Goal: Task Accomplishment & Management: Complete application form

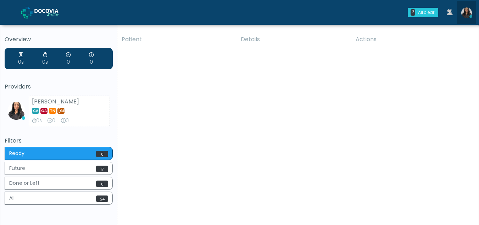
click at [468, 14] on img at bounding box center [467, 12] width 11 height 11
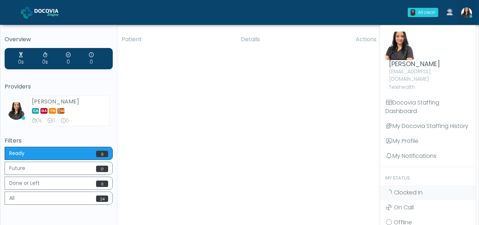
click at [296, 178] on div "Patient Details Actions SS Philadelphia, Pennsylvania 163594 RE ESHYFT Howell T…" at bounding box center [295, 132] width 356 height 202
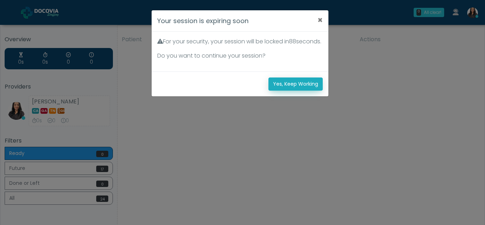
click at [295, 90] on button "Yes, Keep Working" at bounding box center [295, 83] width 54 height 13
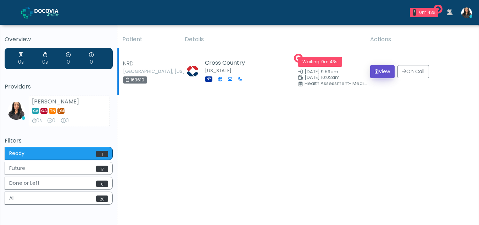
click at [383, 68] on button "View" at bounding box center [382, 71] width 24 height 13
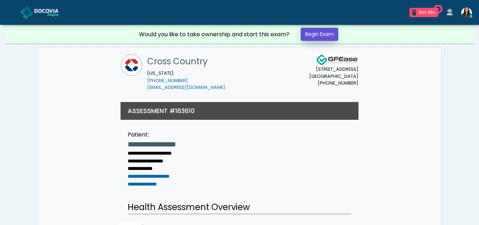
click at [329, 34] on link "Begin Exam" at bounding box center [320, 34] width 38 height 13
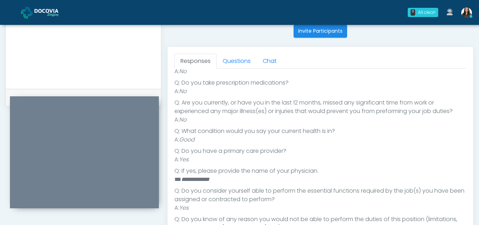
scroll to position [261, 0]
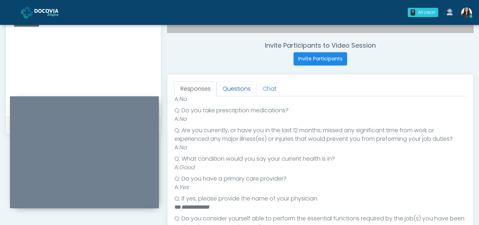
click at [230, 87] on link "Questions" at bounding box center [237, 88] width 40 height 15
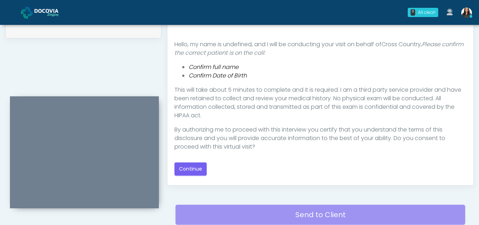
scroll to position [359, 0]
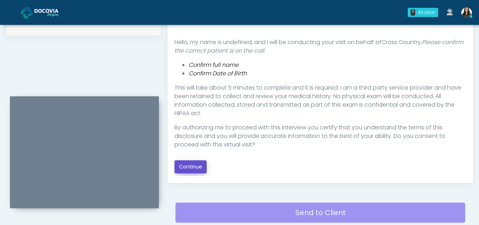
click at [191, 167] on button "Continue" at bounding box center [191, 166] width 32 height 13
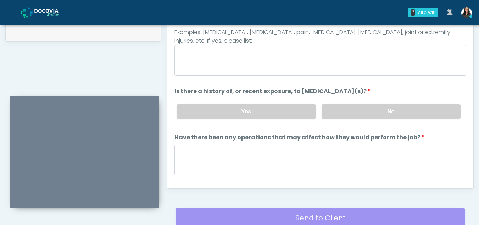
scroll to position [316, 0]
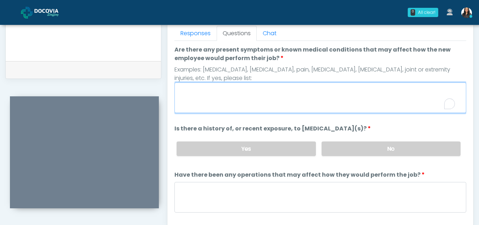
click at [225, 98] on textarea "Are there any present symptoms or known medical conditions that may affect how …" at bounding box center [321, 97] width 292 height 31
type textarea "**"
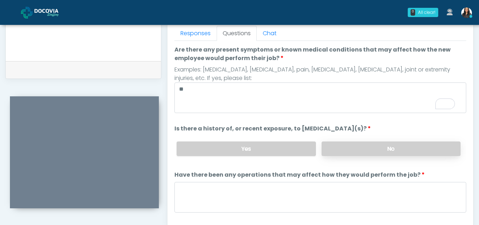
click at [373, 147] on label "No" at bounding box center [391, 148] width 139 height 15
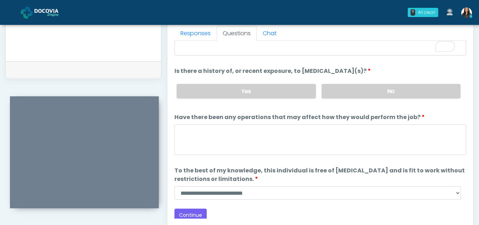
scroll to position [61, 0]
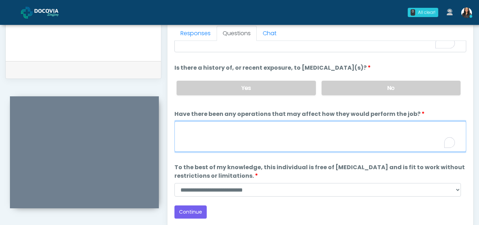
click at [201, 145] on textarea "Have there been any operations that may affect how they would perform the job?" at bounding box center [321, 136] width 292 height 31
type textarea "**"
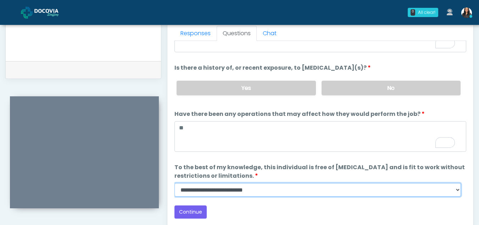
click at [457, 191] on select "**********" at bounding box center [318, 189] width 287 height 13
select select "******"
click at [175, 183] on select "**********" at bounding box center [318, 189] width 287 height 13
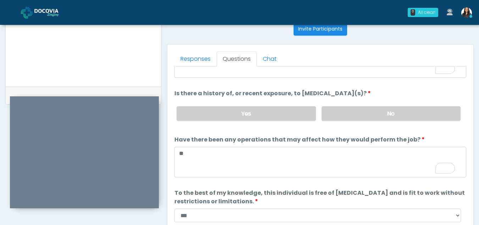
scroll to position [0, 0]
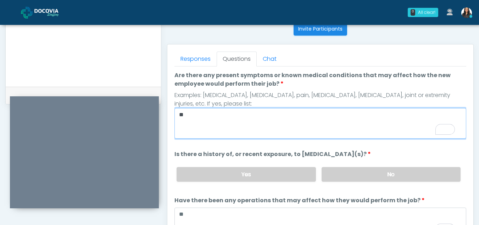
click at [217, 114] on textarea "**" at bounding box center [321, 123] width 292 height 31
type textarea "*"
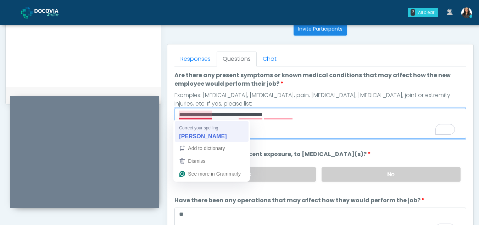
type textarea "**********"
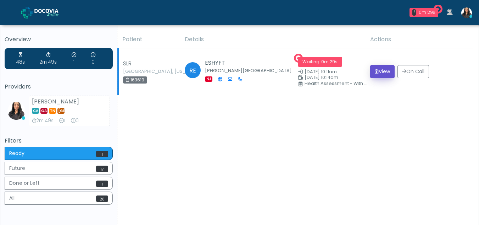
click at [380, 72] on button "View" at bounding box center [382, 71] width 24 height 13
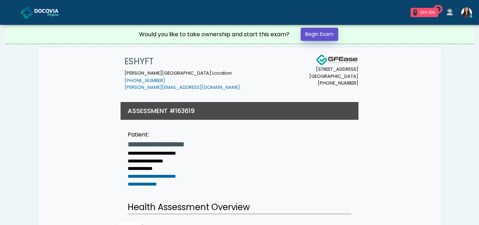
click at [327, 36] on link "Begin Exam" at bounding box center [320, 34] width 38 height 13
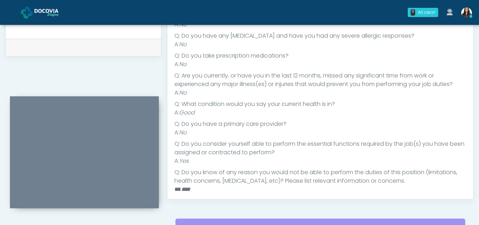
scroll to position [103, 0]
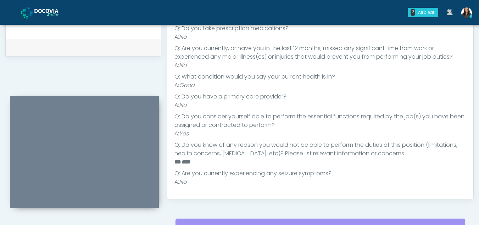
click at [472, 155] on div "Responses Questions Chat Health Assessment Script INTRODUCTION Hello, my name i…" at bounding box center [320, 95] width 306 height 206
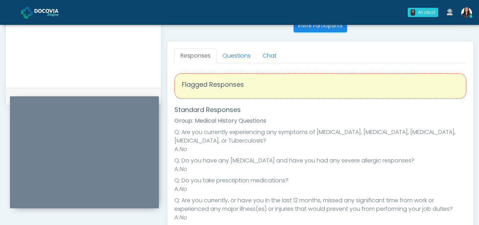
scroll to position [285, 0]
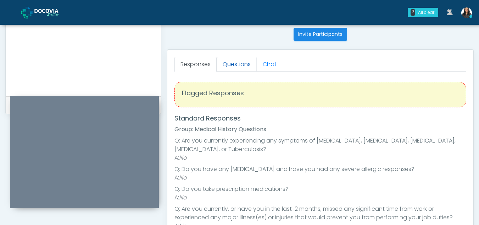
click at [240, 60] on link "Questions" at bounding box center [237, 64] width 40 height 15
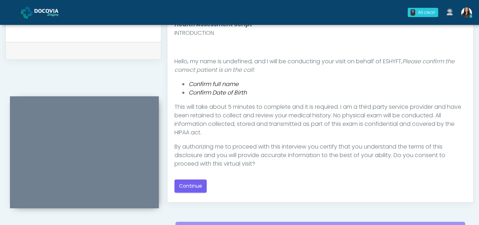
scroll to position [344, 0]
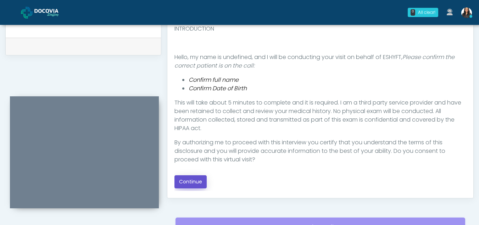
click at [193, 182] on button "Continue" at bounding box center [191, 181] width 32 height 13
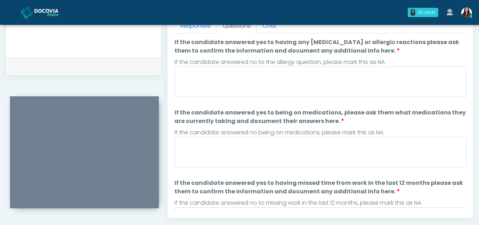
scroll to position [320, 0]
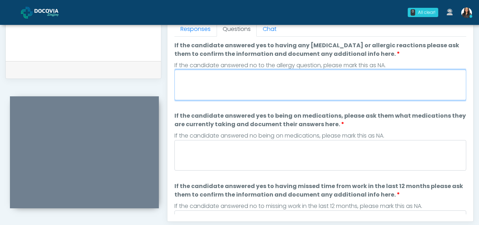
click at [220, 78] on textarea "If the candidate answered yes to having any allergies or allergic reactions ple…" at bounding box center [321, 85] width 292 height 31
type textarea "**"
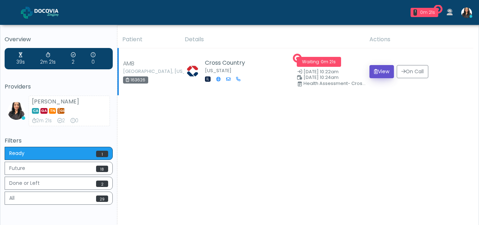
click at [379, 75] on button "View" at bounding box center [382, 71] width 24 height 13
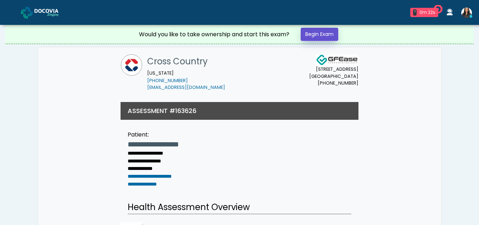
click at [321, 36] on link "Begin Exam" at bounding box center [320, 34] width 38 height 13
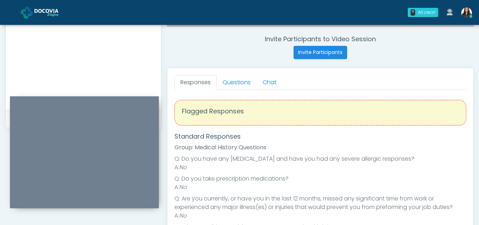
scroll to position [266, 0]
click at [249, 84] on link "Questions" at bounding box center [237, 83] width 40 height 15
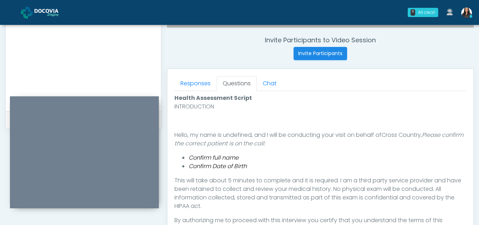
scroll to position [345, 0]
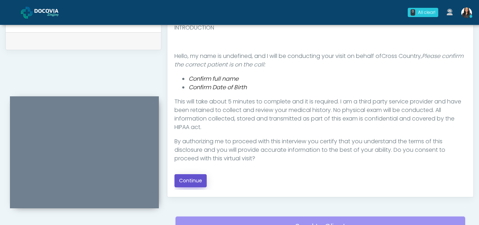
click at [186, 180] on button "Continue" at bounding box center [191, 180] width 32 height 13
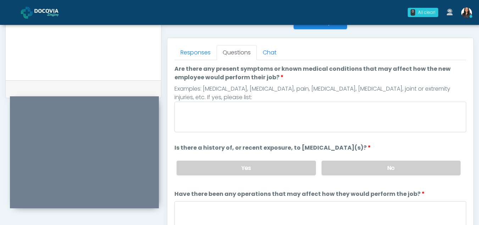
scroll to position [287, 0]
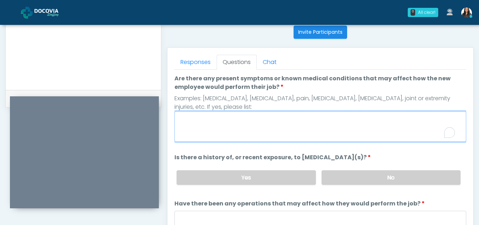
click at [235, 126] on textarea "Are there any present symptoms or known medical conditions that may affect how …" at bounding box center [321, 126] width 292 height 31
type textarea "**"
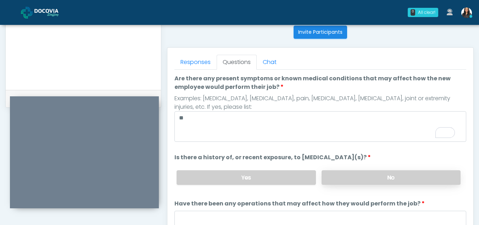
click at [412, 178] on label "No" at bounding box center [391, 177] width 139 height 15
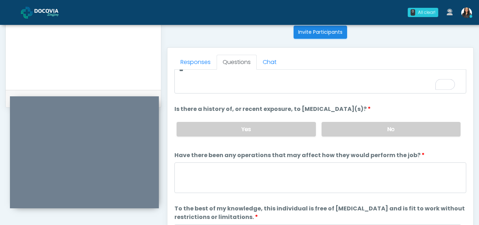
scroll to position [49, 0]
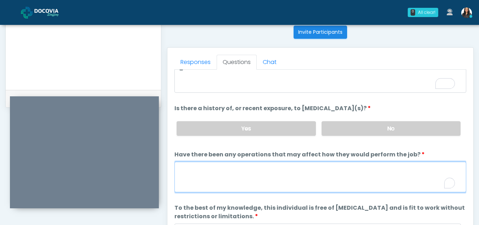
click at [209, 178] on textarea "Have there been any operations that may affect how they would perform the job?" at bounding box center [321, 176] width 292 height 31
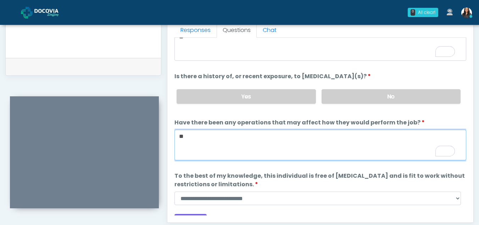
scroll to position [324, 0]
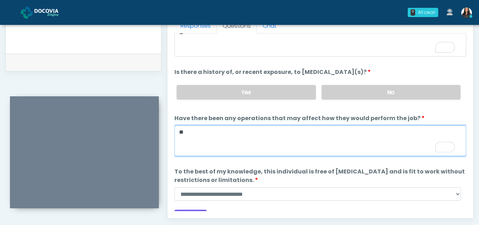
type textarea "**"
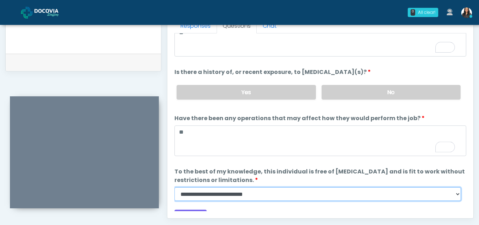
click at [455, 193] on select "**********" at bounding box center [318, 193] width 287 height 13
select select "******"
click at [175, 187] on select "**********" at bounding box center [318, 193] width 287 height 13
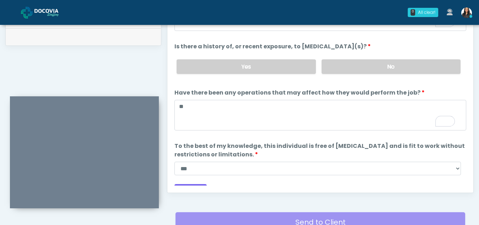
scroll to position [61, 0]
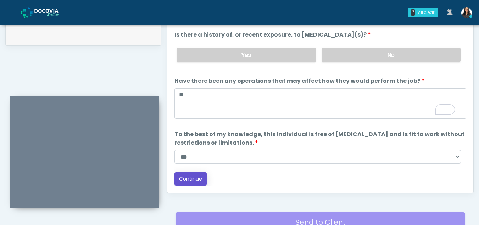
click at [196, 179] on button "Continue" at bounding box center [191, 178] width 32 height 13
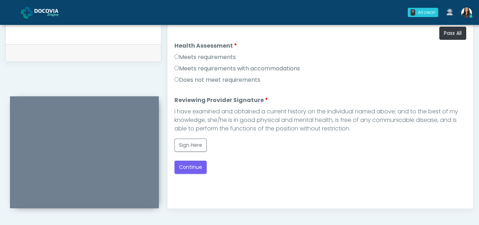
scroll to position [330, 0]
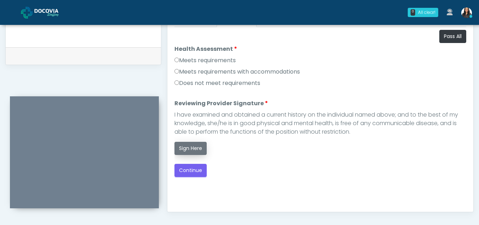
click at [194, 150] on button "Sign Here" at bounding box center [191, 148] width 32 height 13
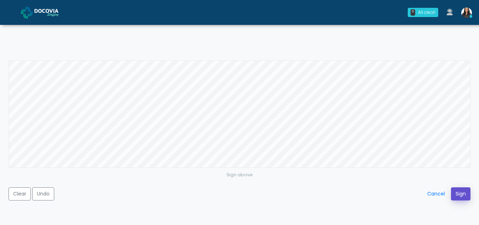
click at [462, 192] on button "Sign" at bounding box center [461, 193] width 20 height 13
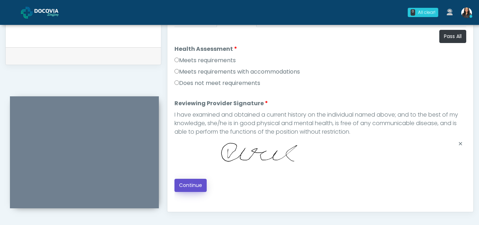
click at [191, 184] on button "Continue" at bounding box center [191, 184] width 32 height 13
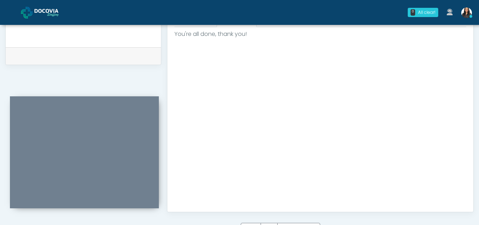
scroll to position [425, 0]
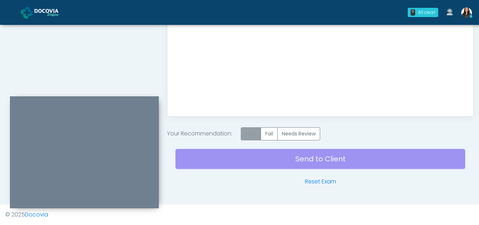
click at [253, 136] on label "Pass" at bounding box center [251, 133] width 20 height 13
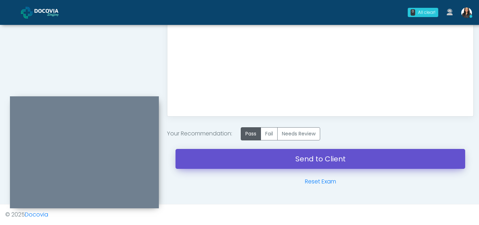
click at [306, 156] on link "Send to Client" at bounding box center [321, 159] width 290 height 20
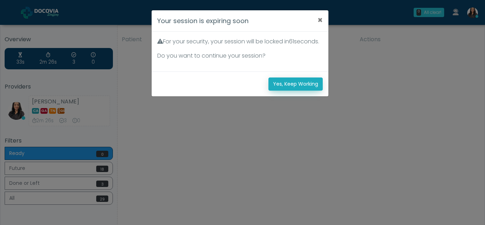
click at [277, 89] on button "Yes, Keep Working" at bounding box center [295, 83] width 54 height 13
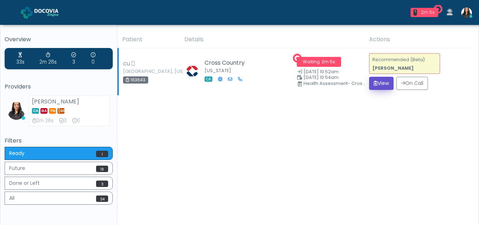
click at [379, 85] on button "View" at bounding box center [381, 83] width 24 height 13
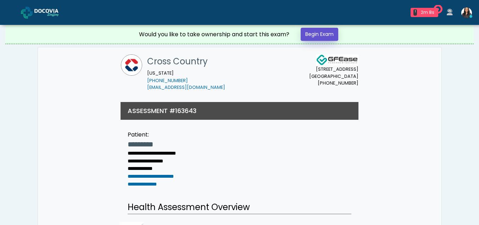
click at [320, 35] on link "Begin Exam" at bounding box center [320, 34] width 38 height 13
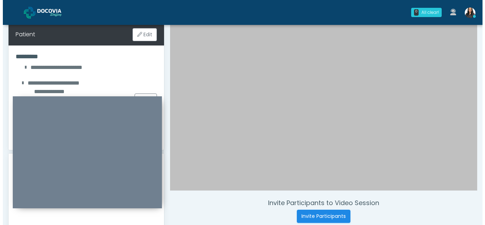
scroll to position [101, 0]
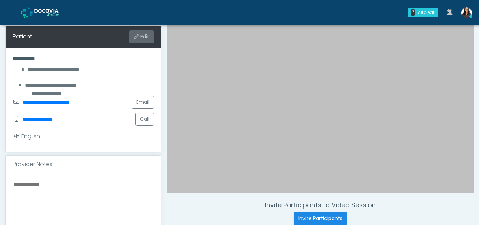
click at [146, 35] on button "Edit" at bounding box center [141, 36] width 24 height 13
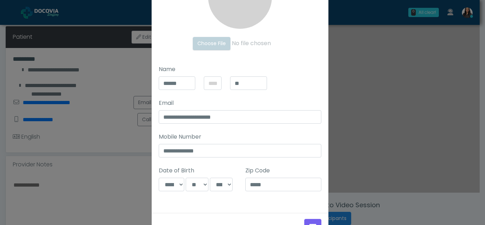
scroll to position [106, 0]
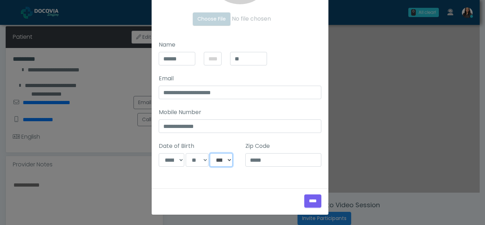
click at [224, 161] on select "**** **** **** **** **** **** **** **** **** **** **** **** **** **** **** ****…" at bounding box center [221, 159] width 23 height 13
select select "****"
click at [210, 153] on select "**** **** **** **** **** **** **** **** **** **** **** **** **** **** **** ****…" at bounding box center [221, 159] width 23 height 13
click at [304, 203] on input "****" at bounding box center [312, 200] width 17 height 13
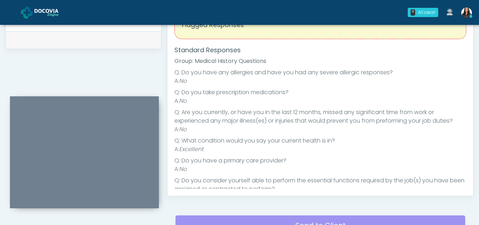
scroll to position [257, 0]
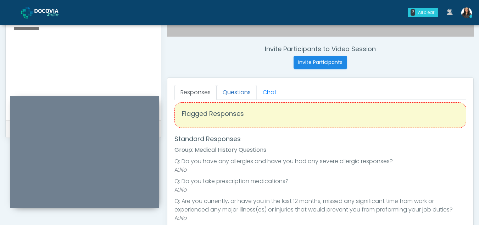
click at [246, 89] on link "Questions" at bounding box center [237, 92] width 40 height 15
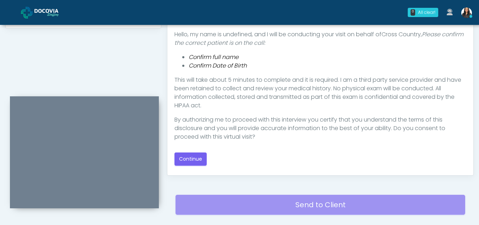
scroll to position [371, 0]
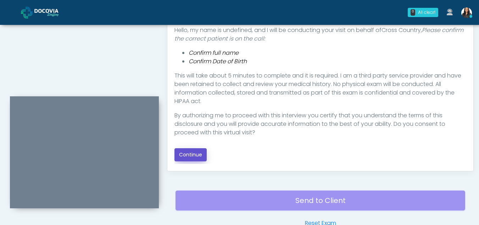
click at [192, 154] on button "Continue" at bounding box center [191, 154] width 32 height 13
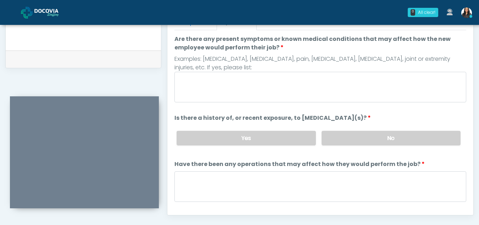
scroll to position [318, 0]
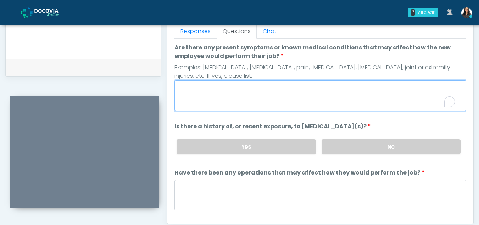
click at [217, 103] on textarea "Are there any present symptoms or known medical conditions that may affect how …" at bounding box center [321, 95] width 292 height 31
type textarea "**"
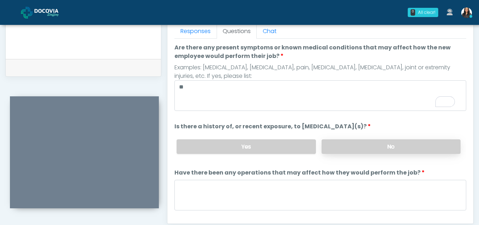
click at [386, 146] on label "No" at bounding box center [391, 146] width 139 height 15
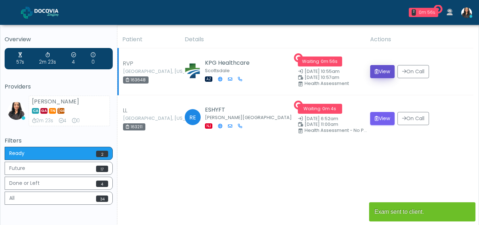
click at [382, 68] on button "View" at bounding box center [382, 71] width 24 height 13
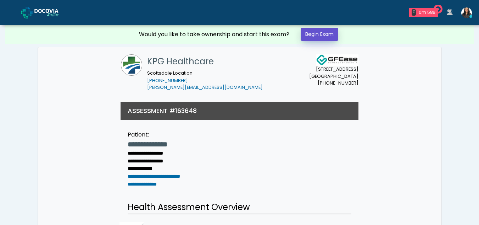
click at [325, 33] on link "Begin Exam" at bounding box center [320, 34] width 38 height 13
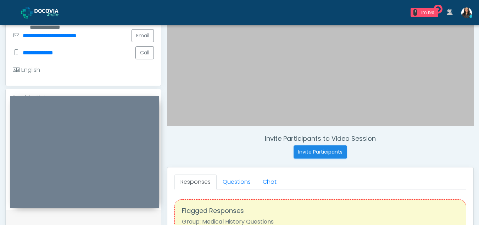
scroll to position [165, 0]
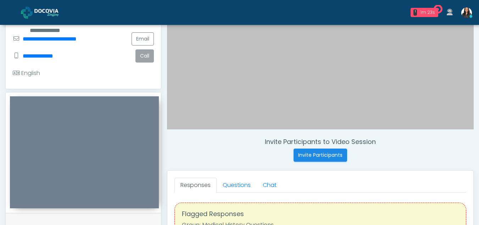
click at [142, 59] on button "Call" at bounding box center [145, 55] width 18 height 13
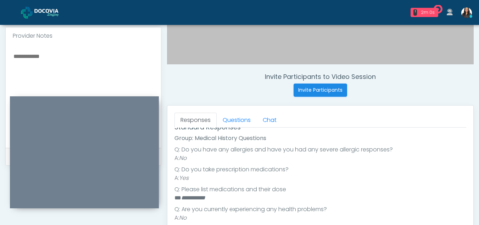
scroll to position [228, 0]
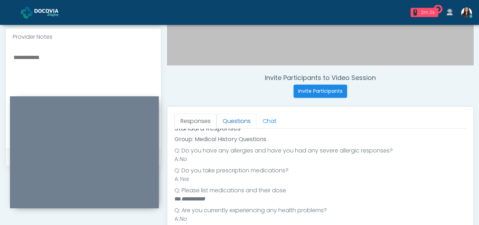
click at [232, 122] on link "Questions" at bounding box center [237, 121] width 40 height 15
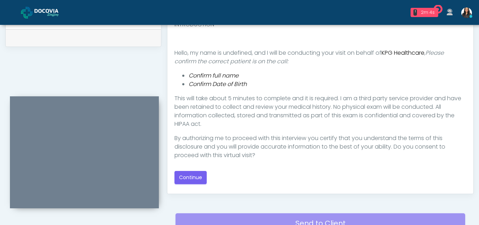
scroll to position [347, 0]
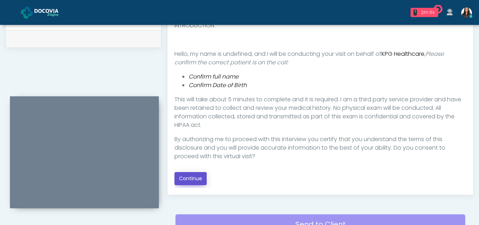
click at [195, 177] on button "Continue" at bounding box center [191, 178] width 32 height 13
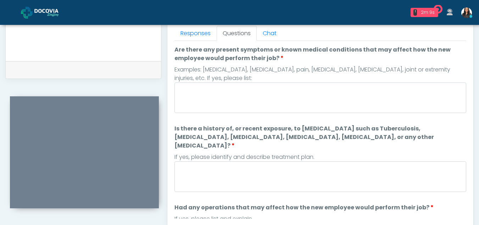
scroll to position [305, 0]
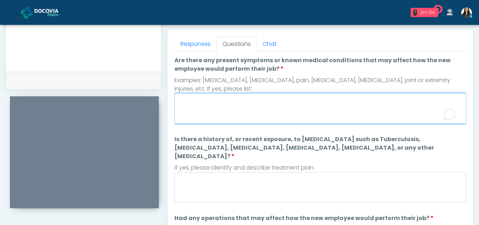
click at [213, 115] on textarea "Are there any present symptoms or known medical conditions that may affect how …" at bounding box center [321, 108] width 292 height 31
type textarea "**"
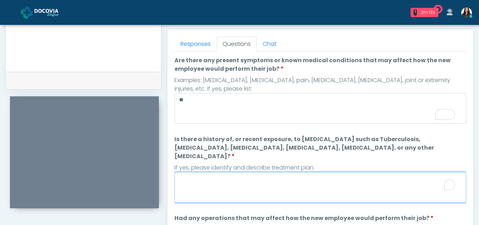
click at [233, 176] on textarea "Is there a history of, or recent exposure, to infectious diseases such as Tuber…" at bounding box center [321, 187] width 292 height 31
type textarea "*"
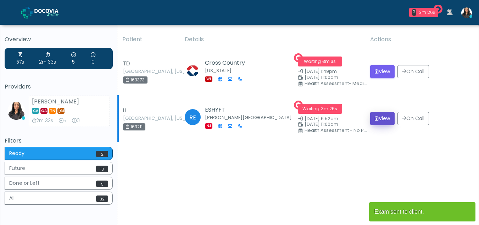
click at [387, 115] on button "View" at bounding box center [382, 118] width 24 height 13
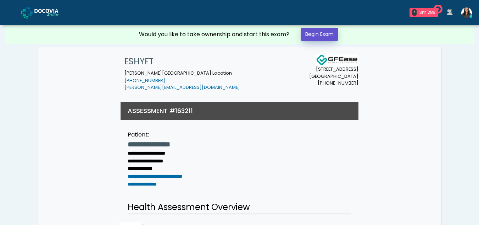
click at [331, 33] on link "Begin Exam" at bounding box center [320, 34] width 38 height 13
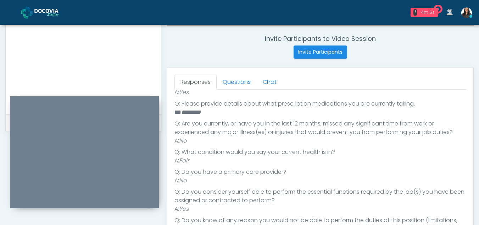
scroll to position [264, 0]
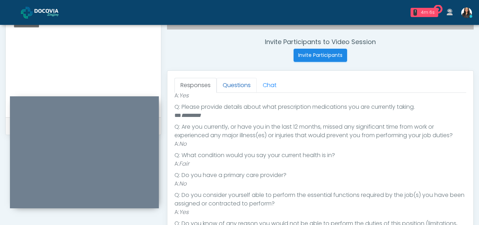
click at [242, 82] on link "Questions" at bounding box center [237, 85] width 40 height 15
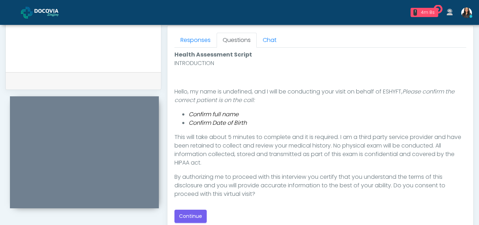
scroll to position [331, 0]
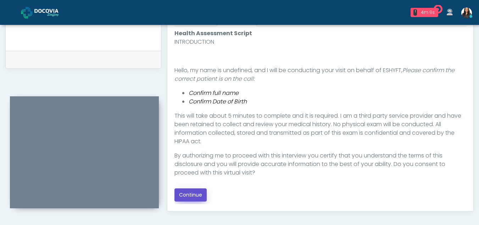
click at [199, 194] on button "Continue" at bounding box center [191, 194] width 32 height 13
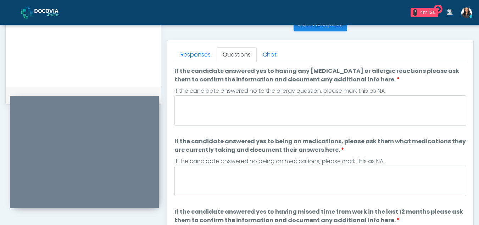
scroll to position [294, 0]
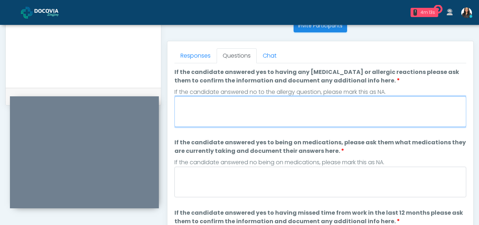
click at [231, 113] on textarea "If the candidate answered yes to having any allergies or allergic reactions ple…" at bounding box center [321, 111] width 292 height 31
type textarea "******"
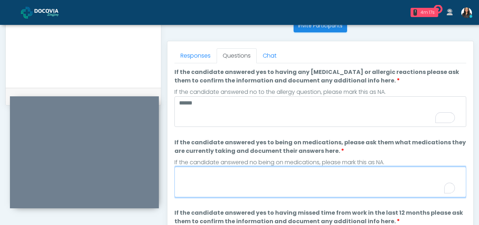
click at [204, 189] on textarea "If the candidate answered yes to being on medications, please ask them what med…" at bounding box center [321, 181] width 292 height 31
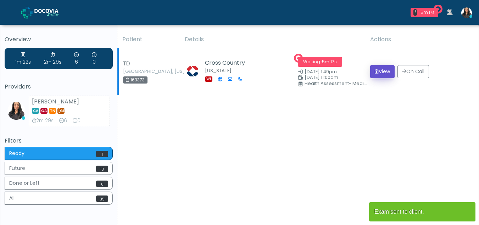
click at [380, 70] on button "View" at bounding box center [382, 71] width 24 height 13
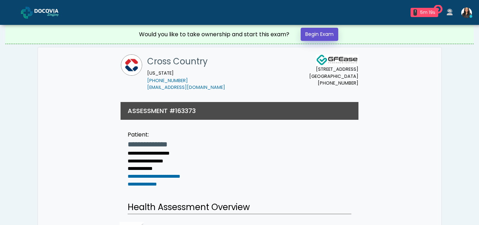
click at [317, 35] on link "Begin Exam" at bounding box center [320, 34] width 38 height 13
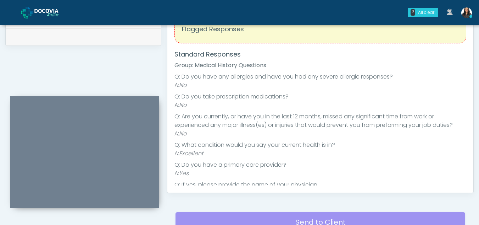
scroll to position [279, 0]
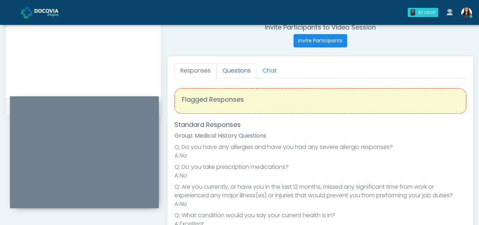
click at [233, 70] on link "Questions" at bounding box center [237, 70] width 40 height 15
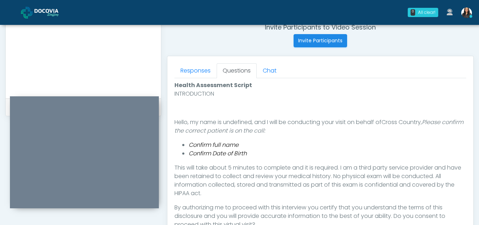
scroll to position [363, 0]
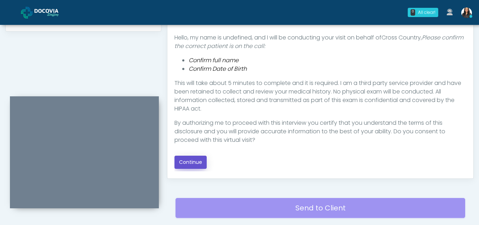
click at [192, 160] on button "Continue" at bounding box center [191, 161] width 32 height 13
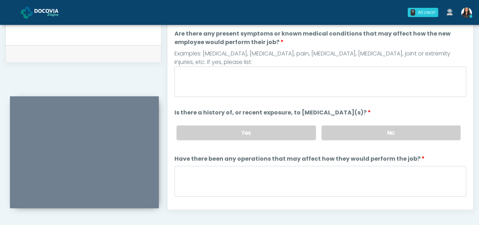
scroll to position [306, 0]
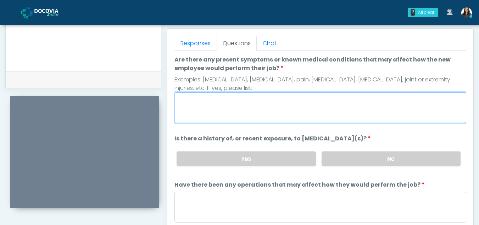
click at [196, 109] on textarea "Are there any present symptoms or known medical conditions that may affect how …" at bounding box center [321, 107] width 292 height 31
type textarea "**"
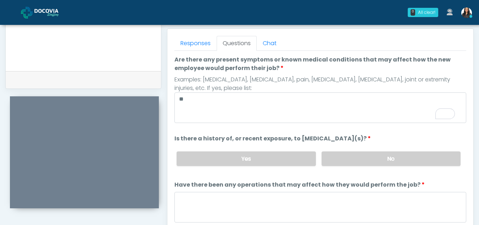
click at [401, 166] on div "Yes No" at bounding box center [319, 158] width 296 height 26
click at [376, 154] on label "No" at bounding box center [391, 158] width 139 height 15
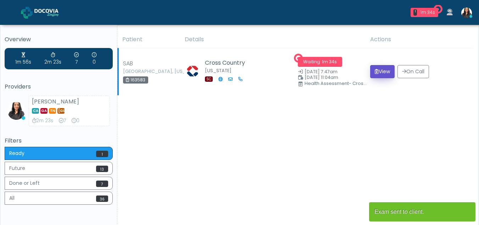
click at [387, 73] on button "View" at bounding box center [382, 71] width 24 height 13
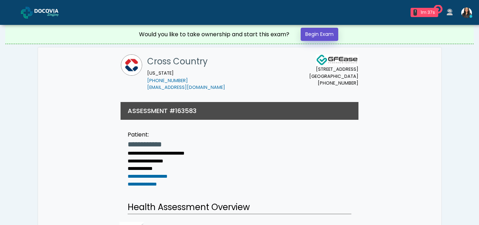
click at [324, 34] on link "Begin Exam" at bounding box center [320, 34] width 38 height 13
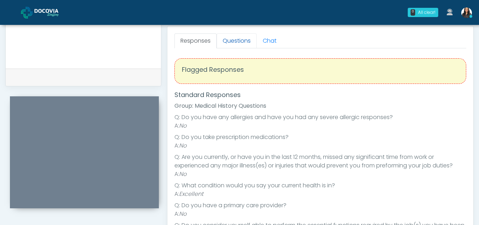
click at [240, 42] on link "Questions" at bounding box center [237, 40] width 40 height 15
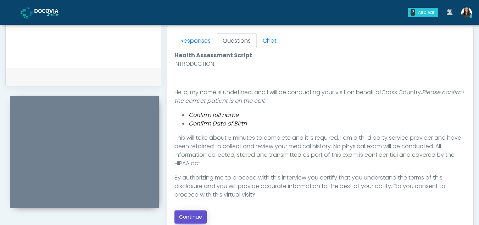
click at [191, 214] on button "Continue" at bounding box center [191, 216] width 32 height 13
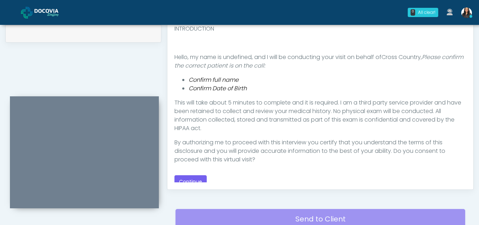
scroll to position [170, 0]
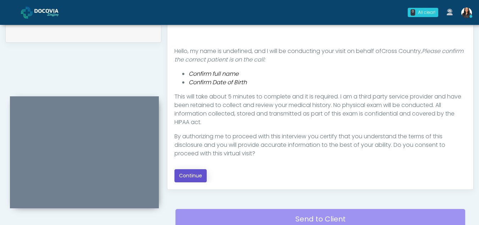
click at [191, 176] on button "Continue" at bounding box center [191, 175] width 32 height 13
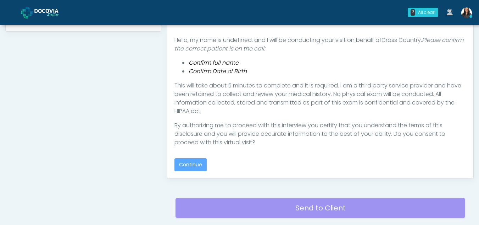
scroll to position [412, 0]
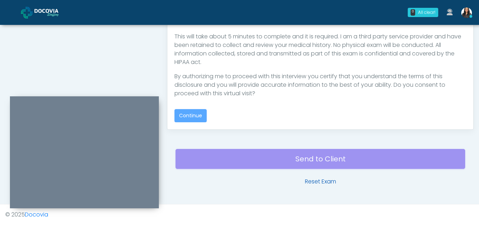
click at [329, 179] on link "Reset Exam" at bounding box center [320, 181] width 31 height 9
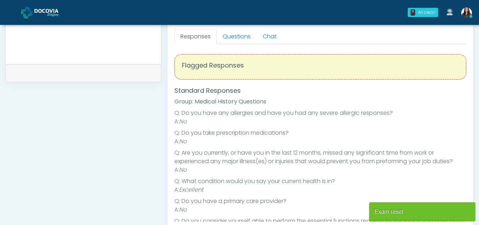
scroll to position [315, 0]
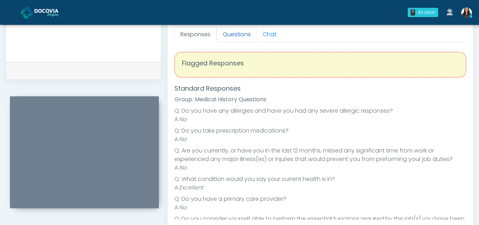
click at [238, 39] on link "Questions" at bounding box center [237, 34] width 40 height 15
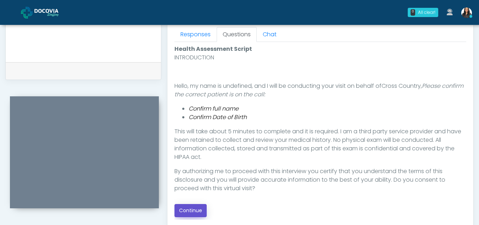
click at [196, 211] on button "Continue" at bounding box center [191, 210] width 32 height 13
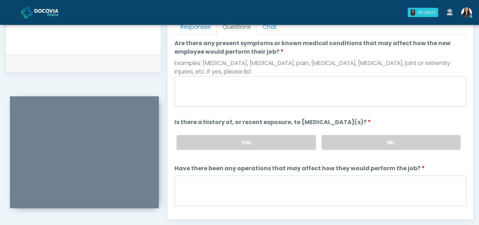
scroll to position [316, 0]
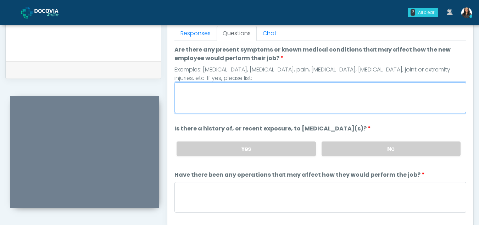
click at [226, 93] on textarea "Are there any present symptoms or known medical conditions that may affect how …" at bounding box center [321, 97] width 292 height 31
type textarea "**"
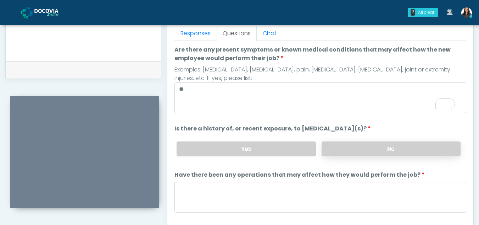
click at [387, 149] on label "No" at bounding box center [391, 148] width 139 height 15
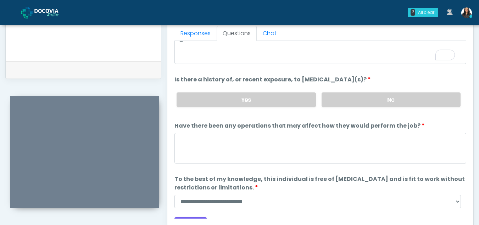
scroll to position [50, 0]
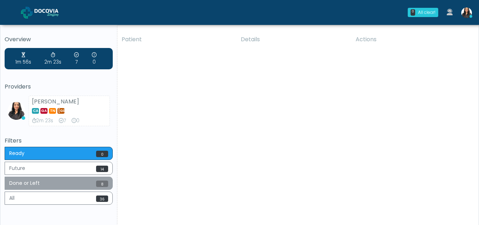
click at [57, 181] on button "Done or Left 8" at bounding box center [59, 182] width 108 height 13
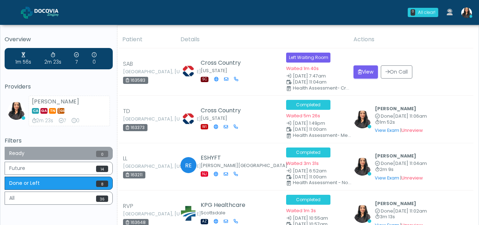
click at [48, 154] on button "Ready 0" at bounding box center [59, 153] width 108 height 13
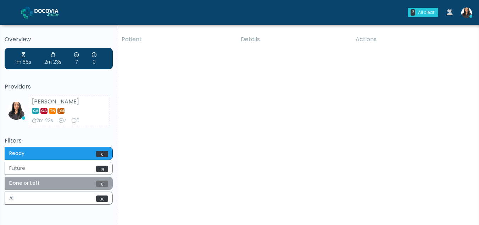
click at [59, 183] on button "Done or Left 8" at bounding box center [59, 182] width 108 height 13
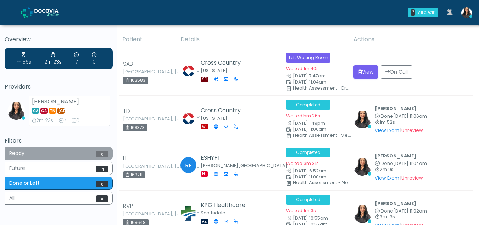
click at [35, 152] on button "Ready 0" at bounding box center [59, 153] width 108 height 13
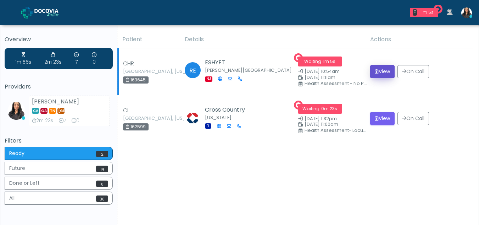
click at [383, 71] on button "View" at bounding box center [382, 71] width 24 height 13
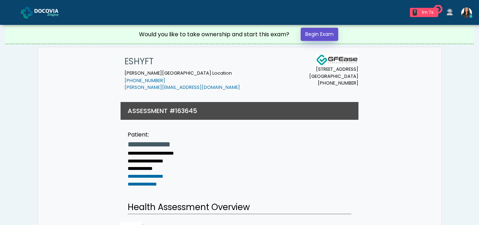
click at [333, 33] on link "Begin Exam" at bounding box center [320, 34] width 38 height 13
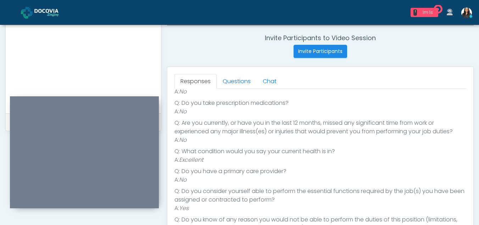
scroll to position [262, 0]
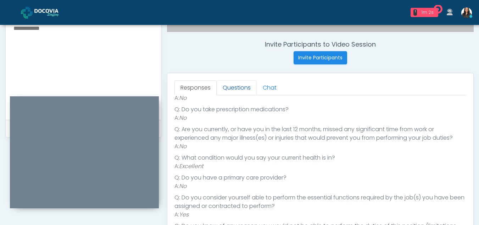
click at [244, 94] on link "Questions" at bounding box center [237, 87] width 40 height 15
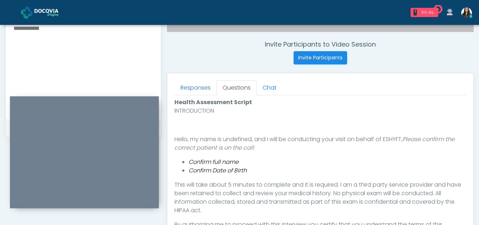
scroll to position [351, 0]
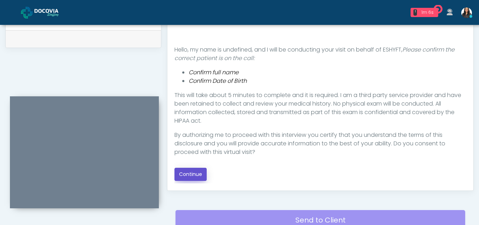
click at [197, 173] on button "Continue" at bounding box center [191, 173] width 32 height 13
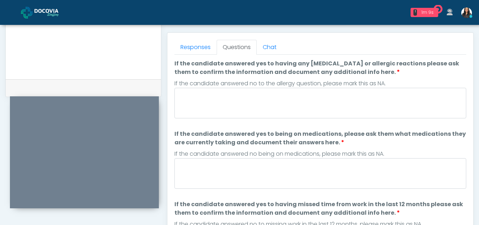
scroll to position [288, 0]
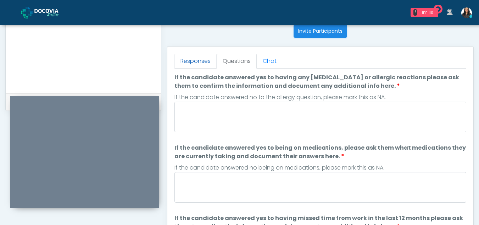
click at [200, 59] on link "Responses" at bounding box center [196, 61] width 42 height 15
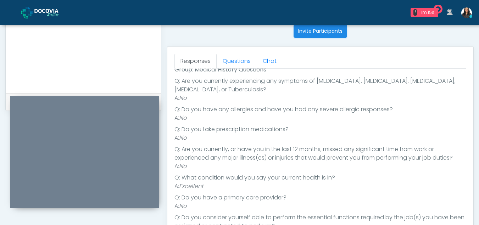
scroll to position [0, 0]
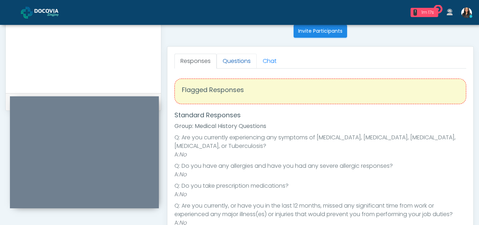
click at [242, 59] on link "Questions" at bounding box center [237, 61] width 40 height 15
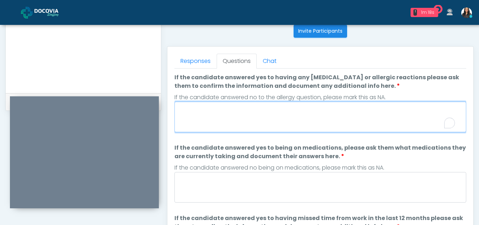
click at [251, 112] on textarea "If the candidate answered yes to having any allergies or allergic reactions ple…" at bounding box center [321, 116] width 292 height 31
type textarea "**"
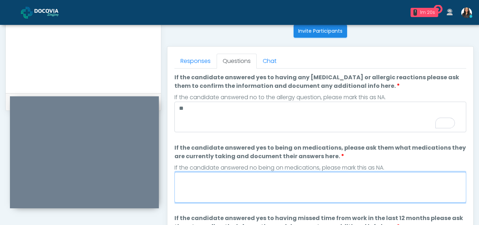
click at [261, 177] on textarea "If the candidate answered yes to being on medications, please ask them what med…" at bounding box center [321, 187] width 292 height 31
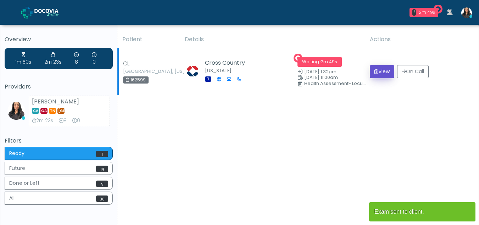
click at [383, 69] on button "View" at bounding box center [382, 71] width 24 height 13
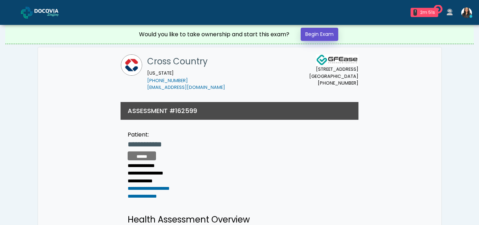
click at [322, 34] on link "Begin Exam" at bounding box center [320, 34] width 38 height 13
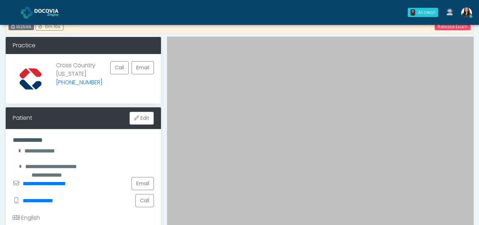
scroll to position [27, 0]
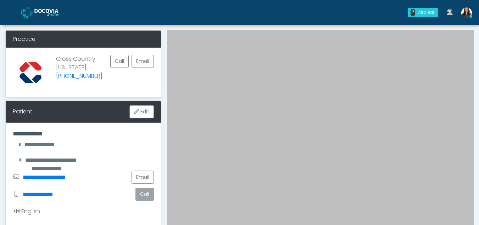
click at [144, 195] on button "Call" at bounding box center [145, 193] width 18 height 13
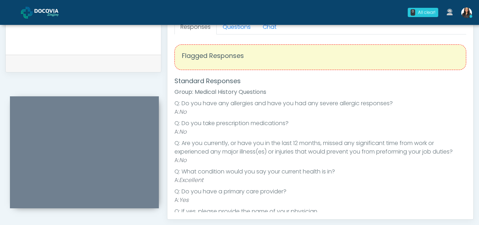
scroll to position [342, 0]
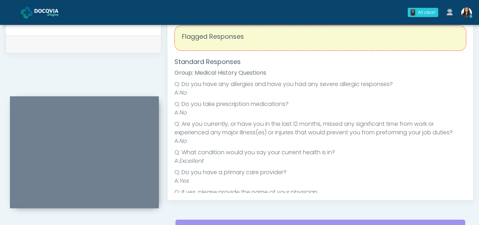
drag, startPoint x: 463, startPoint y: 48, endPoint x: 467, endPoint y: 64, distance: 16.9
click at [467, 64] on div "Responses Questions Chat Health Assessment Script INTRODUCTION Hello, my name i…" at bounding box center [320, 96] width 306 height 206
drag, startPoint x: 464, startPoint y: 63, endPoint x: 471, endPoint y: 90, distance: 27.6
click at [471, 90] on div "Responses Questions Chat Health Assessment Script INTRODUCTION Hello, my name i…" at bounding box center [320, 96] width 306 height 206
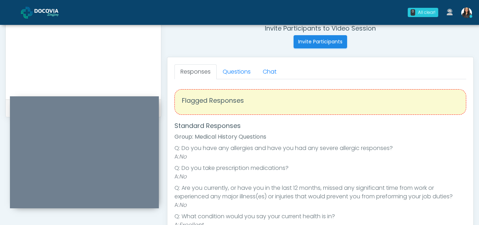
scroll to position [272, 0]
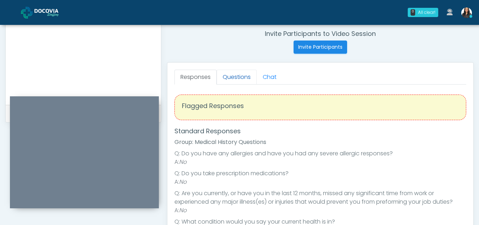
click at [230, 78] on link "Questions" at bounding box center [237, 77] width 40 height 15
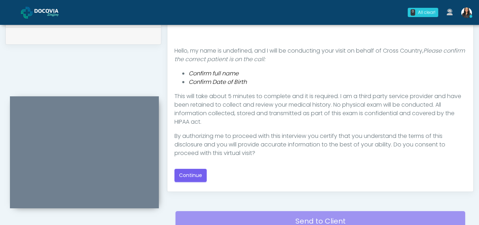
scroll to position [352, 0]
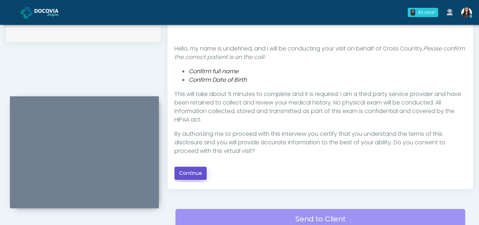
click at [181, 171] on button "Continue" at bounding box center [191, 172] width 32 height 13
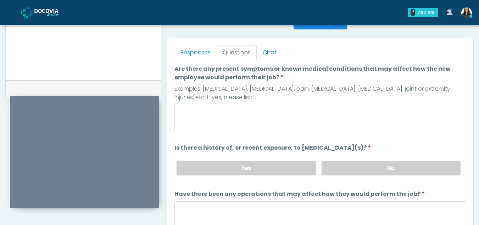
scroll to position [296, 0]
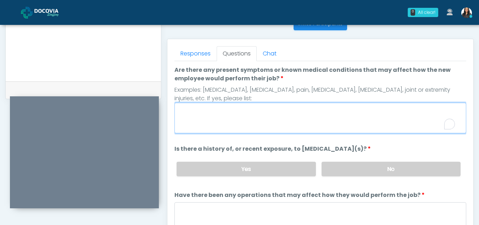
click at [232, 120] on textarea "Are there any present symptoms or known medical conditions that may affect how …" at bounding box center [321, 118] width 292 height 31
type textarea "**"
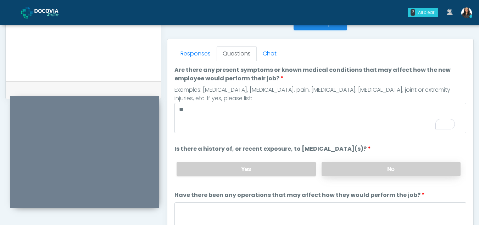
click at [347, 162] on label "No" at bounding box center [391, 168] width 139 height 15
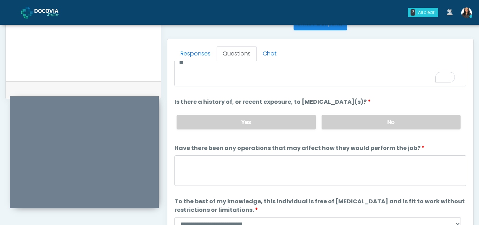
scroll to position [61, 0]
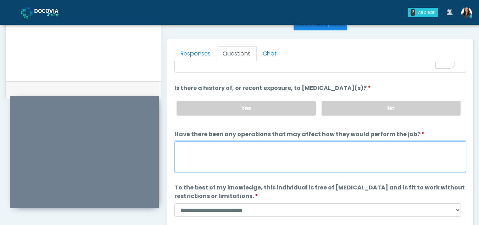
click at [199, 160] on textarea "Have there been any operations that may affect how they would perform the job?" at bounding box center [321, 156] width 292 height 31
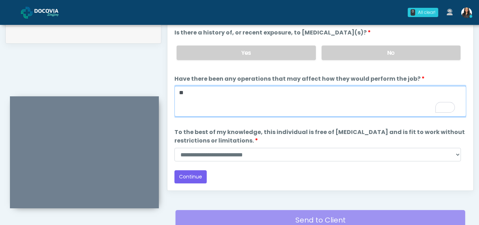
type textarea "**"
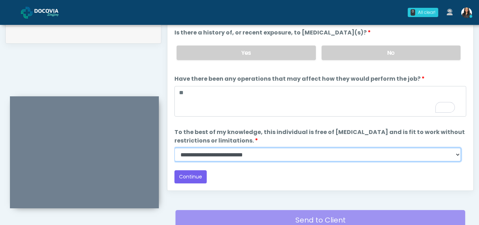
click at [454, 154] on select "**********" at bounding box center [318, 154] width 287 height 13
select select "******"
click at [175, 148] on select "**********" at bounding box center [318, 154] width 287 height 13
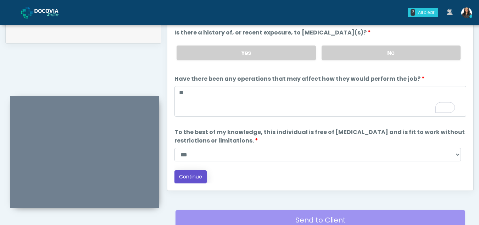
click at [186, 173] on button "Continue" at bounding box center [191, 176] width 32 height 13
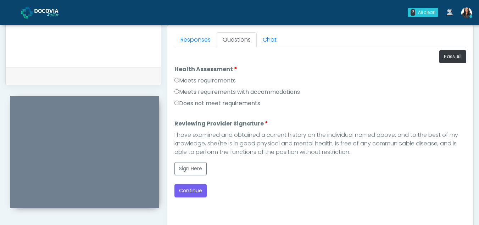
scroll to position [291, 0]
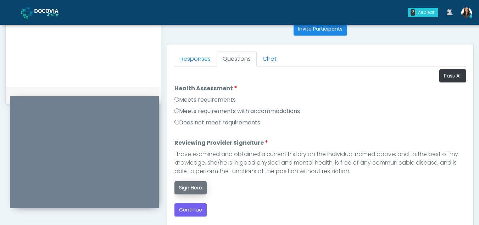
click at [199, 185] on button "Sign Here" at bounding box center [191, 187] width 32 height 13
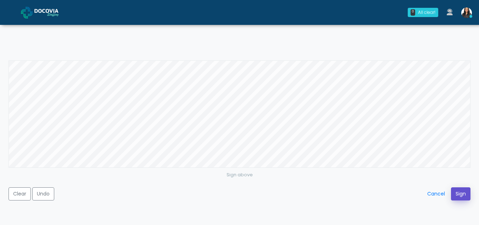
click at [463, 198] on button "Sign" at bounding box center [461, 193] width 20 height 13
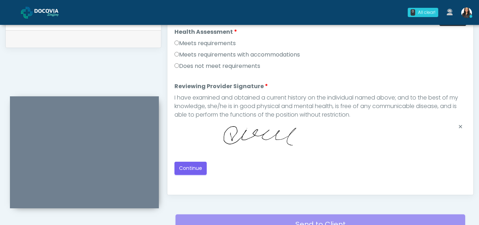
scroll to position [349, 0]
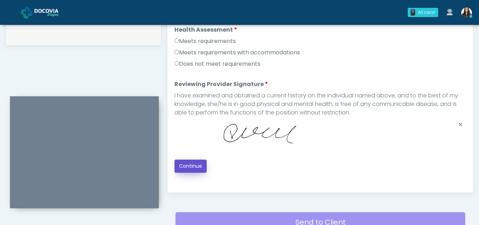
click at [182, 166] on button "Continue" at bounding box center [191, 165] width 32 height 13
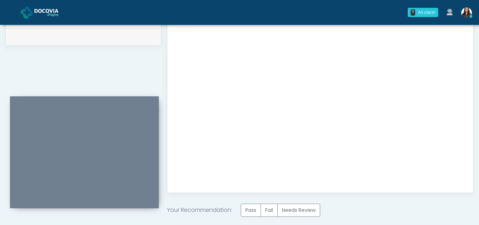
scroll to position [425, 0]
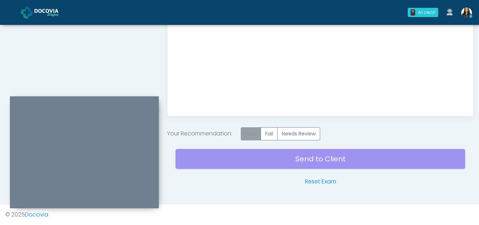
click at [255, 132] on label "Pass" at bounding box center [251, 133] width 20 height 13
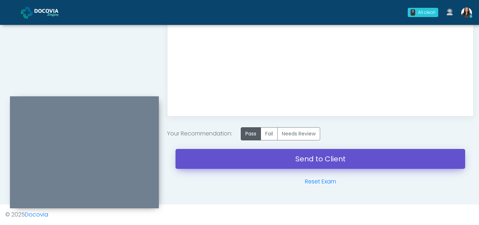
click at [332, 159] on link "Send to Client" at bounding box center [321, 159] width 290 height 20
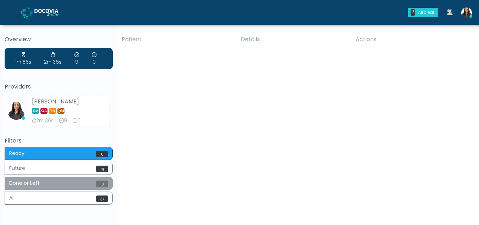
click at [64, 185] on button "Done or Left 10" at bounding box center [59, 182] width 108 height 13
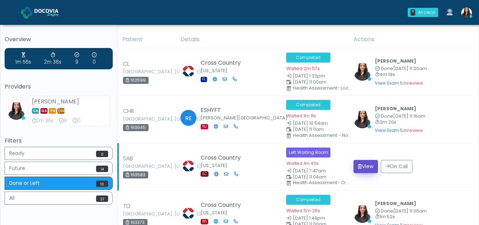
click at [369, 165] on button "View" at bounding box center [366, 166] width 24 height 13
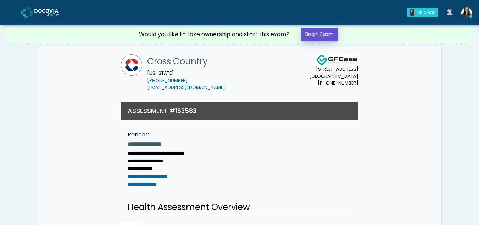
click at [328, 31] on link "Begin Exam" at bounding box center [320, 34] width 38 height 13
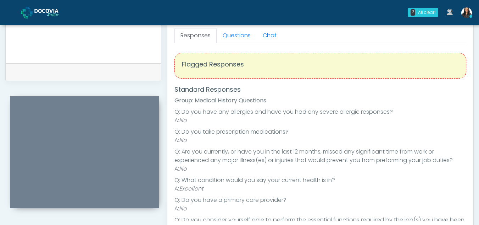
scroll to position [307, 0]
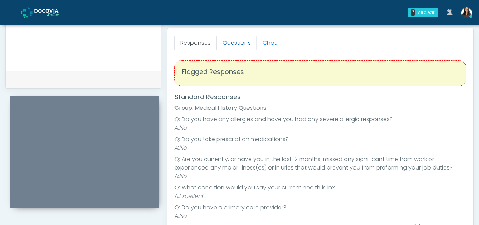
click at [244, 44] on link "Questions" at bounding box center [237, 42] width 40 height 15
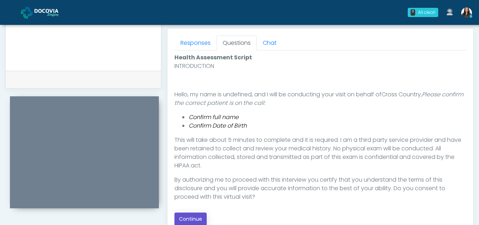
click at [186, 217] on button "Continue" at bounding box center [191, 218] width 32 height 13
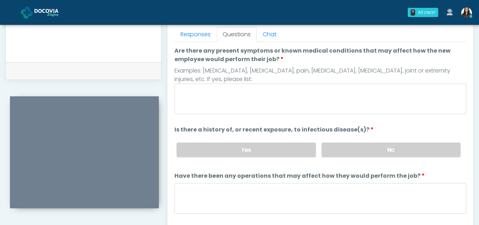
scroll to position [311, 0]
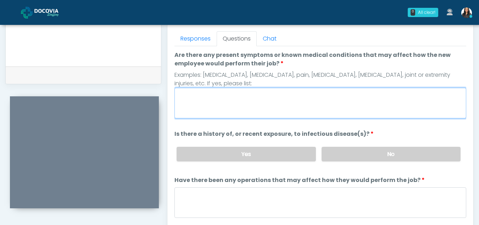
click at [231, 106] on textarea "Are there any present symptoms or known medical conditions that may affect how …" at bounding box center [321, 103] width 292 height 31
type textarea "**"
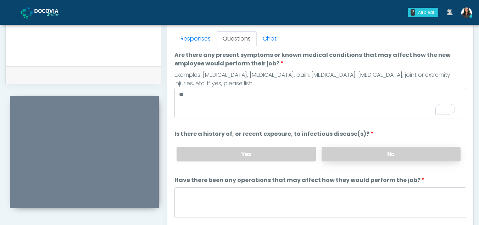
click at [375, 159] on label "No" at bounding box center [391, 154] width 139 height 15
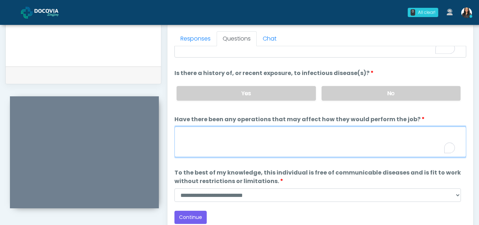
click at [222, 140] on textarea "Have there been any operations that may affect how they would perform the job?" at bounding box center [321, 141] width 292 height 31
type textarea "**"
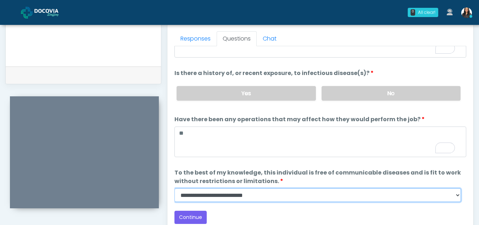
click at [456, 194] on select "**********" at bounding box center [318, 194] width 287 height 13
select select "******"
click at [175, 188] on select "**********" at bounding box center [318, 194] width 287 height 13
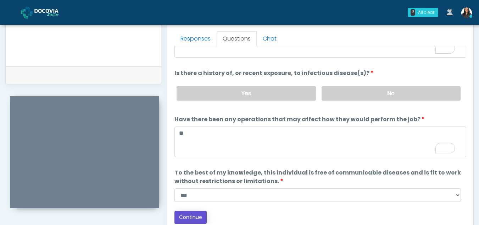
click at [195, 216] on button "Continue" at bounding box center [191, 216] width 32 height 13
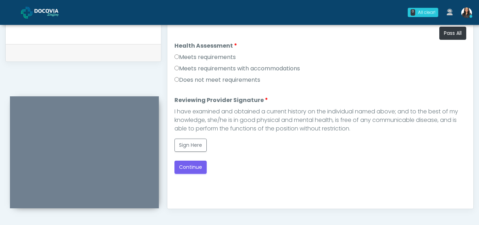
scroll to position [332, 0]
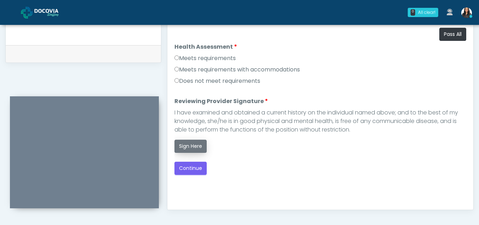
click at [196, 142] on button "Sign Here" at bounding box center [191, 145] width 32 height 13
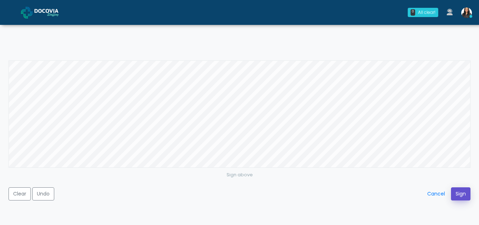
click at [463, 194] on button "Sign" at bounding box center [461, 193] width 20 height 13
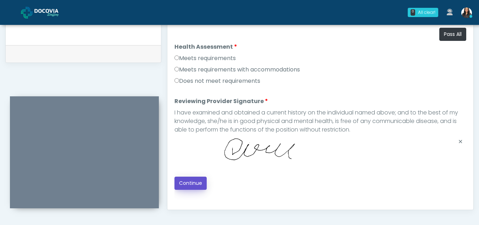
click at [185, 181] on button "Continue" at bounding box center [191, 182] width 32 height 13
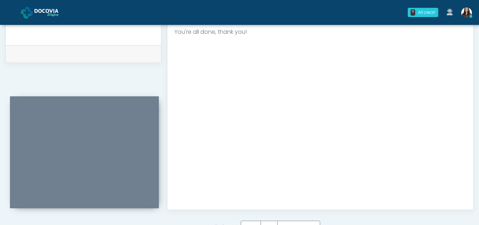
scroll to position [425, 0]
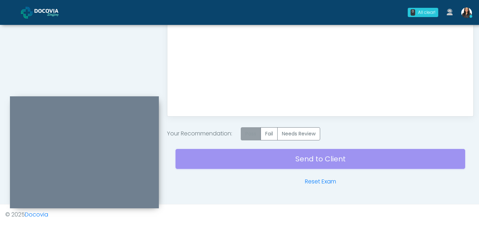
click at [251, 134] on label "Pass" at bounding box center [251, 133] width 20 height 13
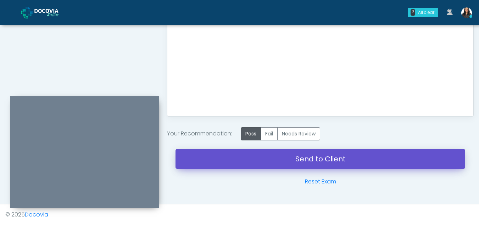
click at [304, 153] on link "Send to Client" at bounding box center [321, 159] width 290 height 20
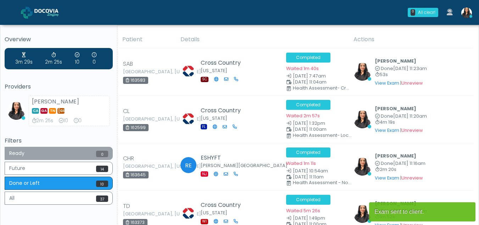
click at [73, 152] on button "Ready 0" at bounding box center [59, 153] width 108 height 13
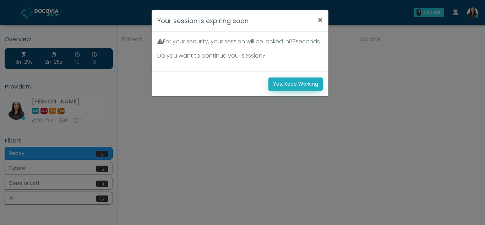
click at [277, 89] on button "Yes, Keep Working" at bounding box center [295, 83] width 54 height 13
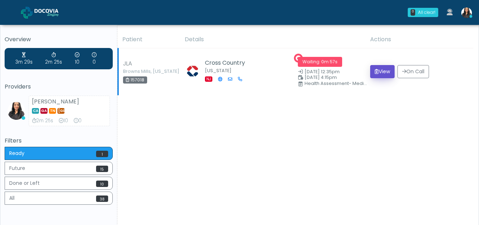
click at [379, 70] on button "View" at bounding box center [382, 71] width 24 height 13
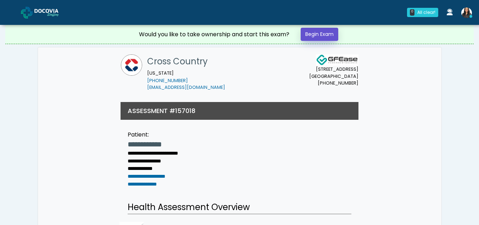
click at [320, 33] on link "Begin Exam" at bounding box center [320, 34] width 38 height 13
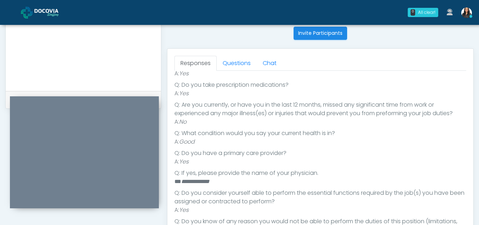
scroll to position [270, 0]
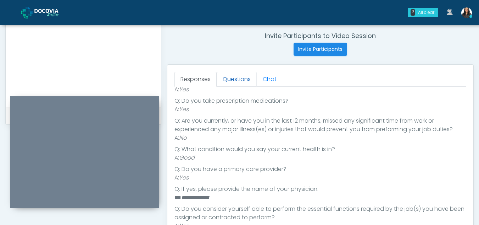
click at [240, 81] on link "Questions" at bounding box center [237, 79] width 40 height 15
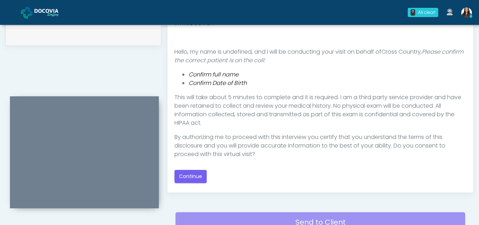
scroll to position [357, 0]
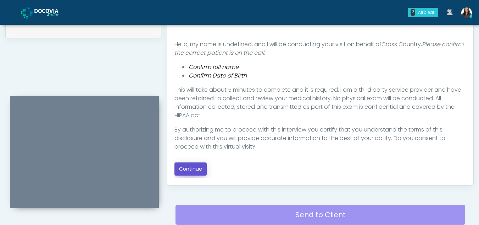
click at [187, 165] on button "Continue" at bounding box center [191, 168] width 32 height 13
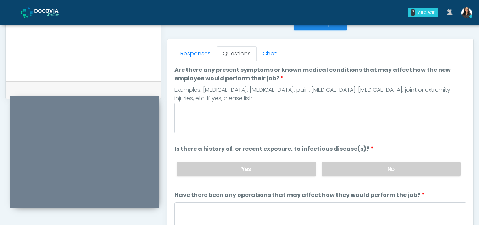
scroll to position [288, 0]
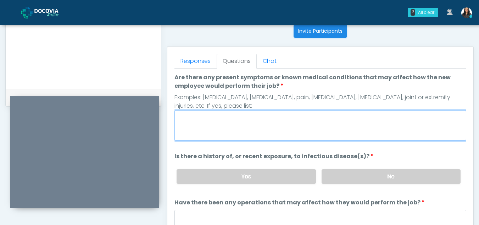
click at [245, 118] on textarea "Are there any present symptoms or known medical conditions that may affect how …" at bounding box center [321, 125] width 292 height 31
type textarea "**"
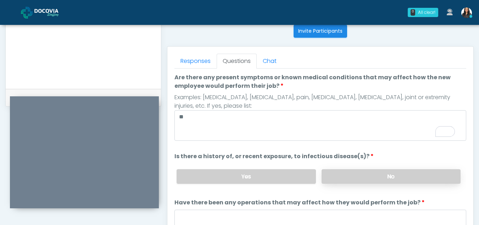
click at [385, 174] on label "No" at bounding box center [391, 176] width 139 height 15
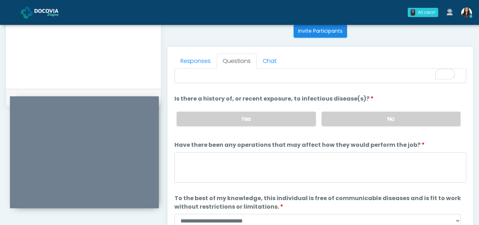
scroll to position [61, 0]
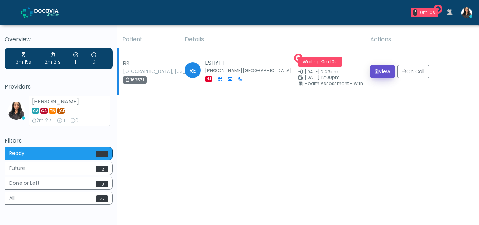
click at [381, 71] on button "View" at bounding box center [382, 71] width 24 height 13
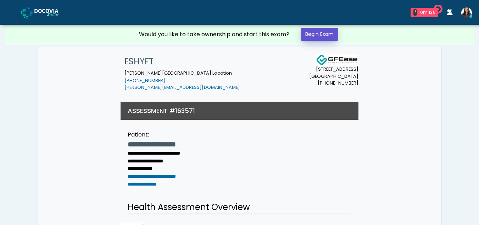
click at [322, 35] on link "Begin Exam" at bounding box center [320, 34] width 38 height 13
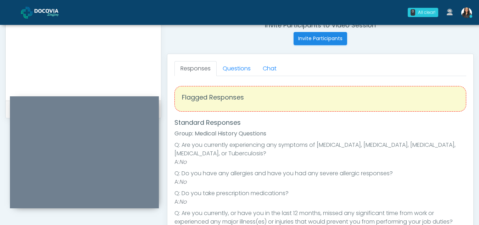
scroll to position [278, 0]
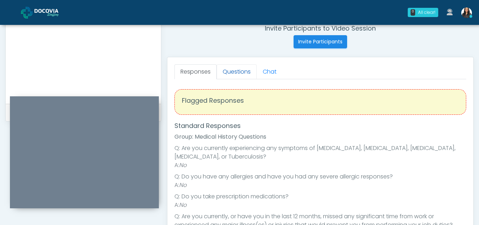
click at [224, 71] on link "Questions" at bounding box center [237, 71] width 40 height 15
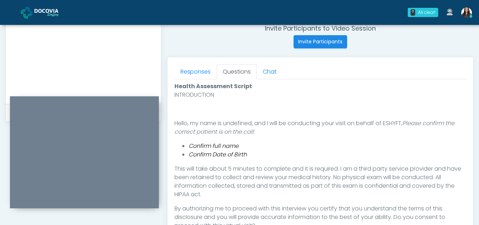
scroll to position [408, 0]
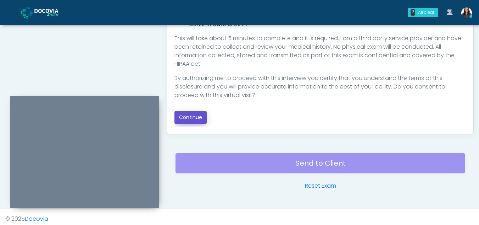
click at [192, 114] on button "Continue" at bounding box center [191, 117] width 32 height 13
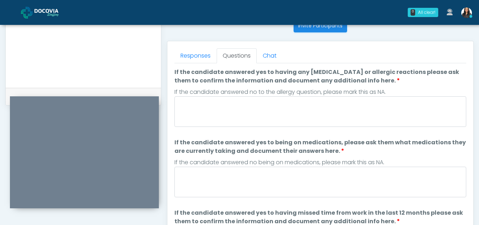
scroll to position [283, 0]
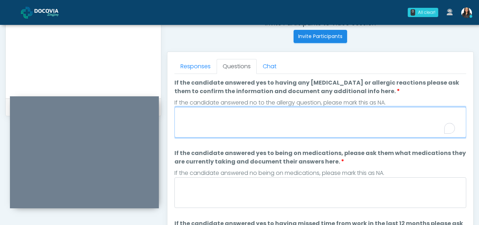
click at [240, 128] on textarea "If the candidate answered yes to having any allergies or allergic reactions ple…" at bounding box center [321, 122] width 292 height 31
type textarea "**"
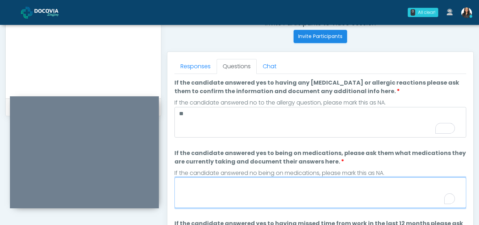
click at [259, 186] on textarea "If the candidate answered yes to being on medications, please ask them what med…" at bounding box center [321, 192] width 292 height 31
type textarea "*"
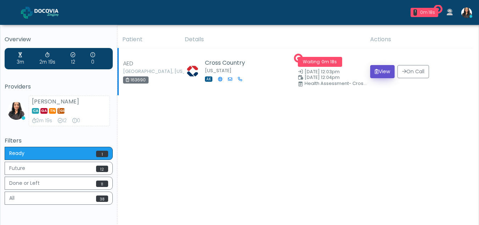
click at [383, 71] on button "View" at bounding box center [382, 71] width 24 height 13
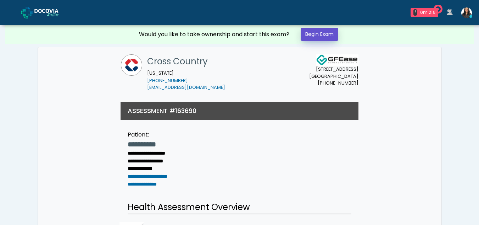
click at [321, 32] on link "Begin Exam" at bounding box center [320, 34] width 38 height 13
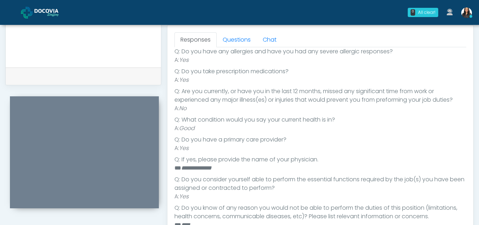
scroll to position [75, 0]
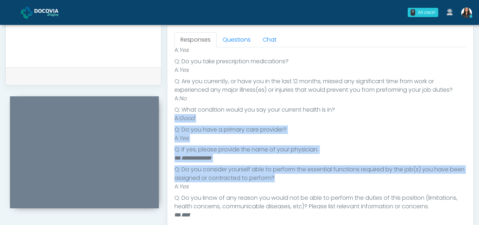
drag, startPoint x: 476, startPoint y: 178, endPoint x: 484, endPoint y: 103, distance: 75.6
click at [479, 103] on html "0 All clear! All clear! Viral Patel In Exam - 0m 44s AK" at bounding box center [239, 8] width 479 height 637
click at [382, 127] on li "Q: Do you have a primary care provider?" at bounding box center [321, 129] width 292 height 9
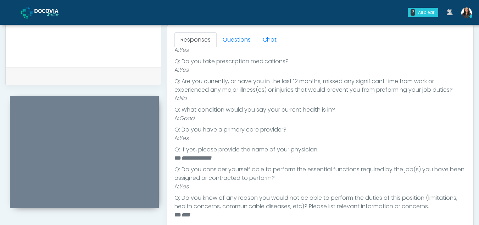
scroll to position [0, 0]
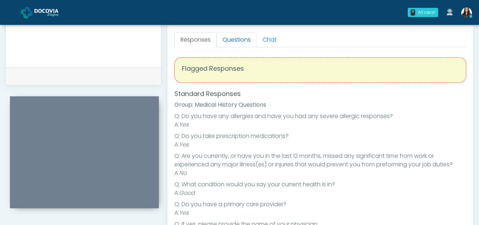
click at [241, 38] on link "Questions" at bounding box center [237, 39] width 40 height 15
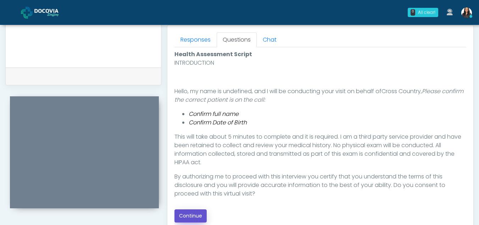
click at [197, 214] on button "Continue" at bounding box center [191, 215] width 32 height 13
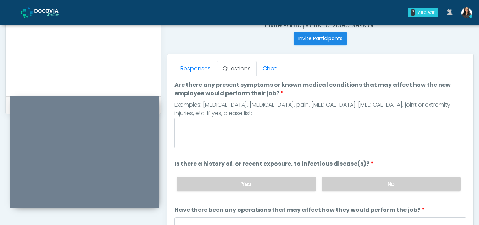
scroll to position [280, 0]
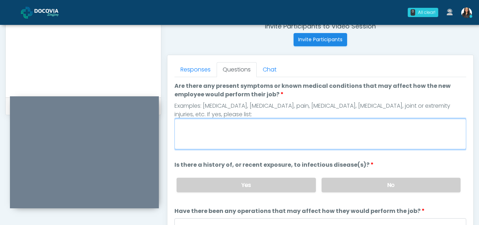
click at [277, 144] on textarea "Are there any present symptoms or known medical conditions that may affect how …" at bounding box center [321, 133] width 292 height 31
type textarea "**"
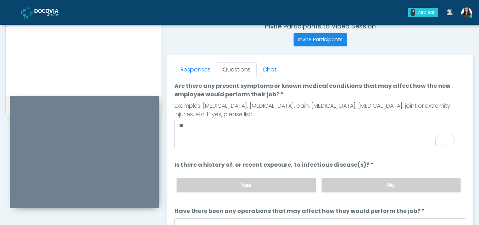
click at [389, 192] on div "Yes No" at bounding box center [319, 185] width 296 height 26
click at [390, 183] on label "No" at bounding box center [391, 184] width 139 height 15
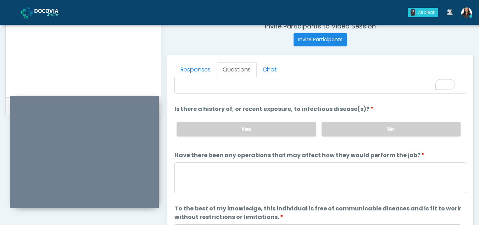
scroll to position [61, 0]
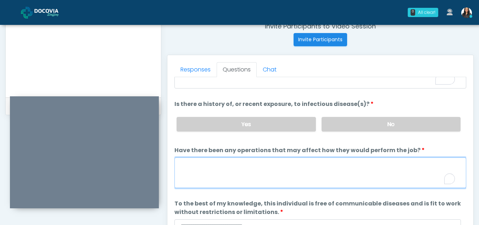
click at [226, 176] on textarea "Have there been any operations that may affect how they would perform the job?" at bounding box center [321, 172] width 292 height 31
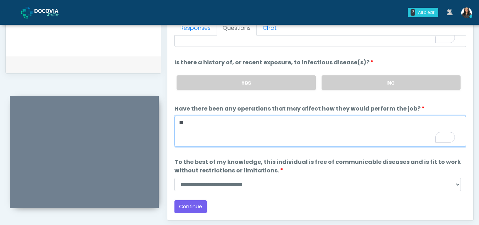
scroll to position [330, 0]
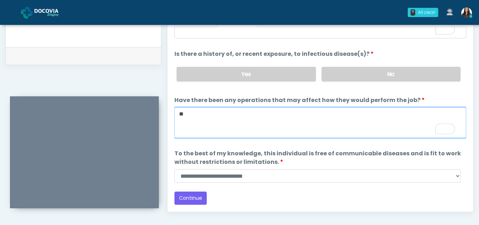
type textarea "**"
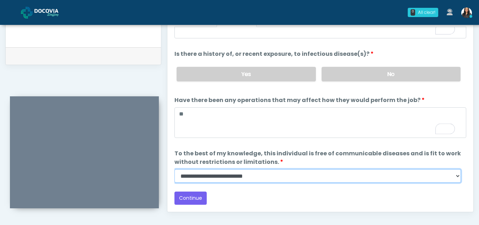
click at [459, 175] on select "**********" at bounding box center [318, 175] width 287 height 13
select select "******"
click at [175, 169] on select "**********" at bounding box center [318, 175] width 287 height 13
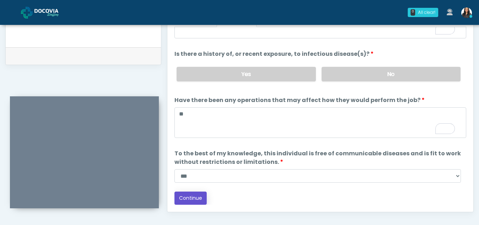
click at [191, 197] on button "Continue" at bounding box center [191, 197] width 32 height 13
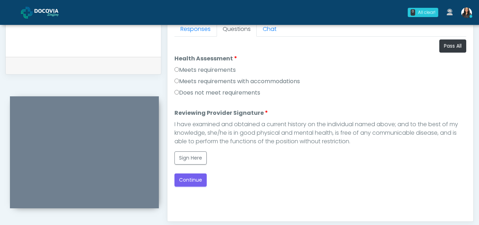
scroll to position [313, 0]
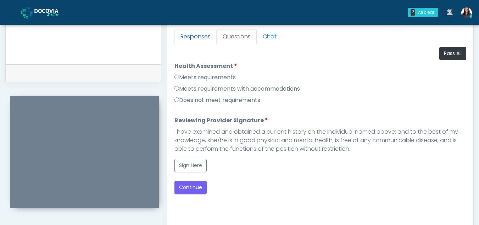
click at [188, 36] on link "Responses" at bounding box center [196, 36] width 42 height 15
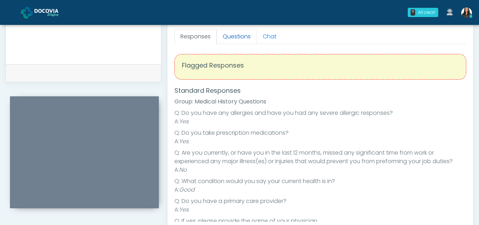
click at [240, 39] on link "Questions" at bounding box center [237, 36] width 40 height 15
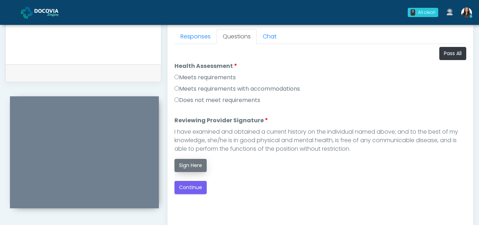
click at [189, 165] on button "Sign Here" at bounding box center [191, 165] width 32 height 13
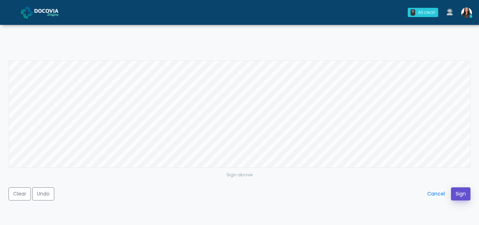
click at [464, 192] on button "Sign" at bounding box center [461, 193] width 20 height 13
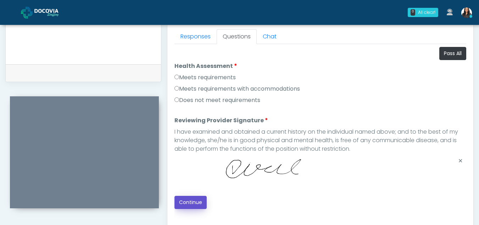
click at [190, 202] on button "Continue" at bounding box center [191, 201] width 32 height 13
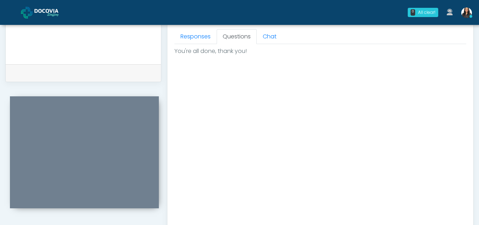
scroll to position [425, 0]
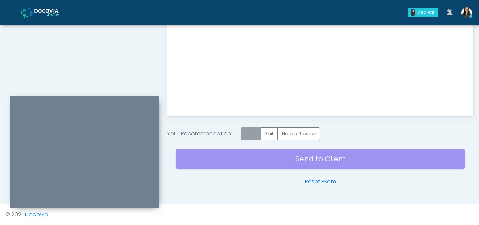
click at [250, 134] on label "Pass" at bounding box center [251, 133] width 20 height 13
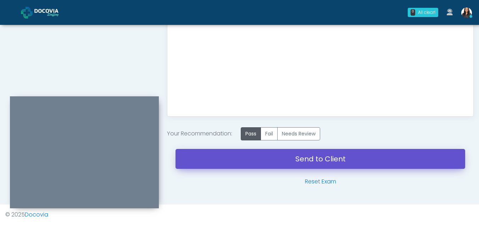
click at [300, 158] on link "Send to Client" at bounding box center [321, 159] width 290 height 20
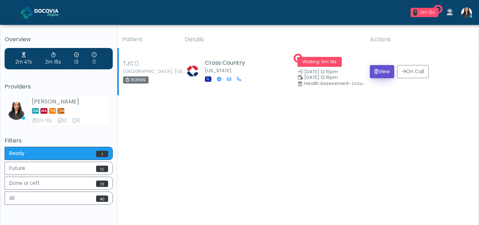
click at [375, 68] on button "View" at bounding box center [382, 71] width 24 height 13
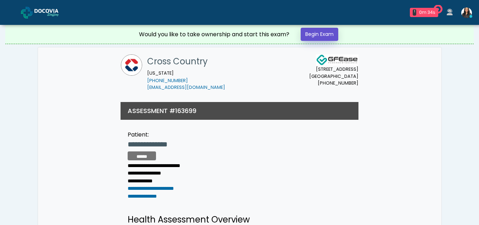
click at [317, 32] on link "Begin Exam" at bounding box center [320, 34] width 38 height 13
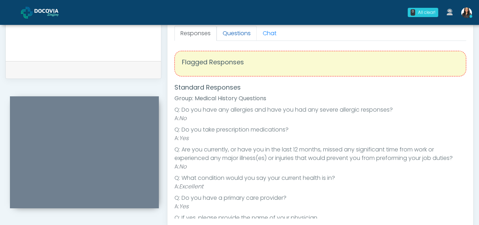
click at [243, 28] on link "Questions" at bounding box center [237, 33] width 40 height 15
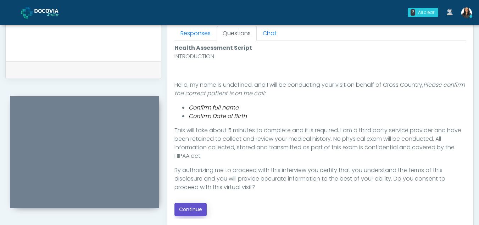
click at [191, 209] on button "Continue" at bounding box center [191, 209] width 32 height 13
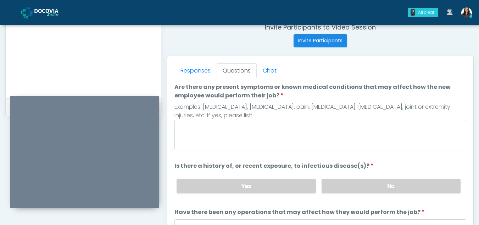
scroll to position [277, 0]
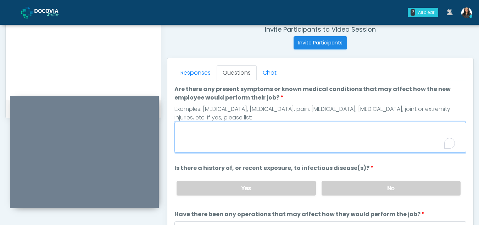
click at [207, 132] on textarea "Are there any present symptoms or known medical conditions that may affect how …" at bounding box center [321, 137] width 292 height 31
type textarea "**"
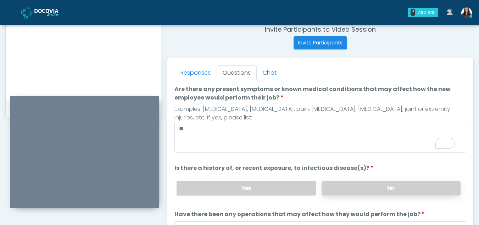
click at [385, 183] on label "No" at bounding box center [391, 188] width 139 height 15
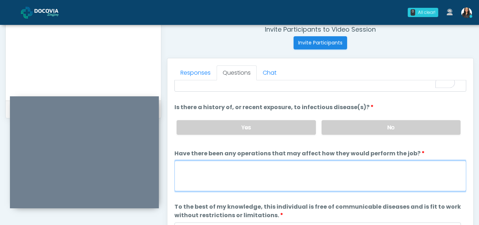
click at [238, 182] on textarea "Have there been any operations that may affect how they would perform the job?" at bounding box center [321, 175] width 292 height 31
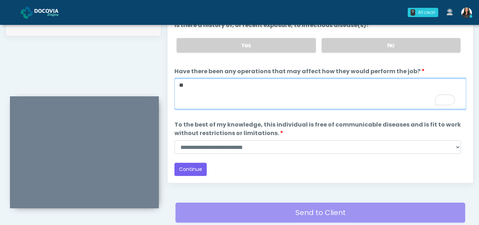
type textarea "**"
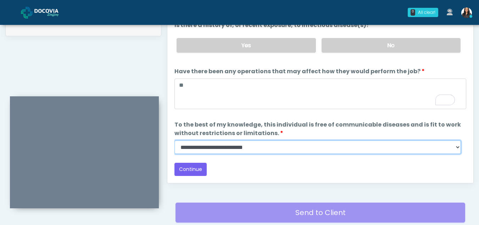
click at [456, 143] on select "**********" at bounding box center [318, 146] width 287 height 13
select select "******"
click at [175, 140] on select "**********" at bounding box center [318, 146] width 287 height 13
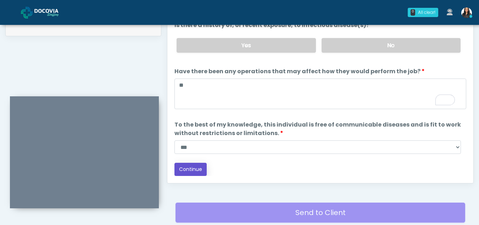
click at [194, 167] on button "Continue" at bounding box center [191, 168] width 32 height 13
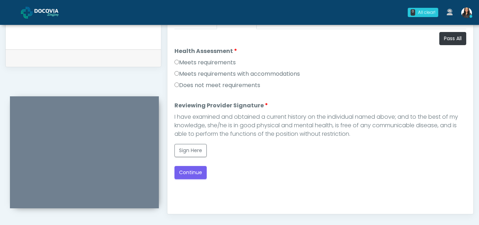
scroll to position [314, 0]
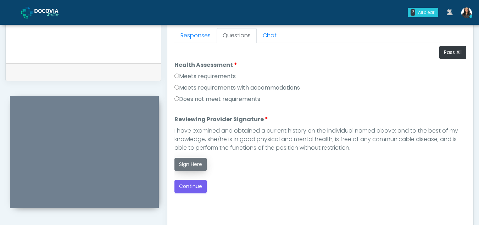
click at [191, 165] on button "Sign Here" at bounding box center [191, 164] width 32 height 13
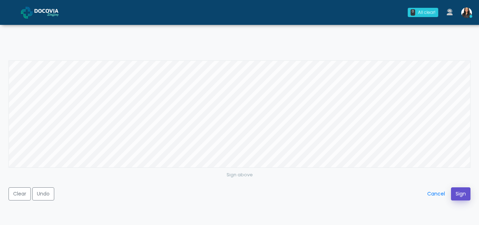
click at [462, 193] on button "Sign" at bounding box center [461, 193] width 20 height 13
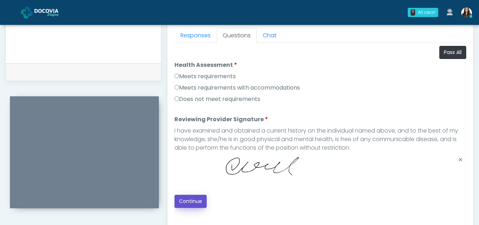
click at [190, 199] on button "Continue" at bounding box center [191, 200] width 32 height 13
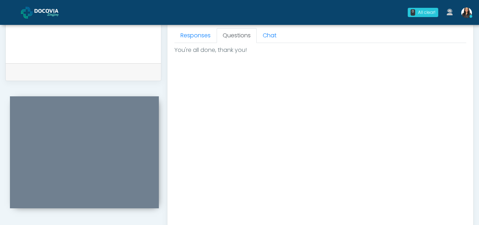
scroll to position [425, 0]
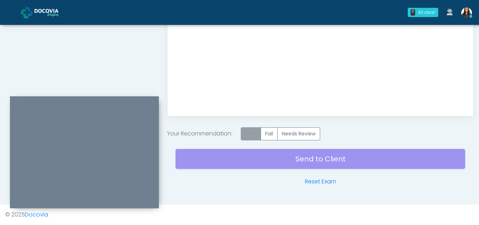
click at [250, 134] on label "Pass" at bounding box center [251, 133] width 20 height 13
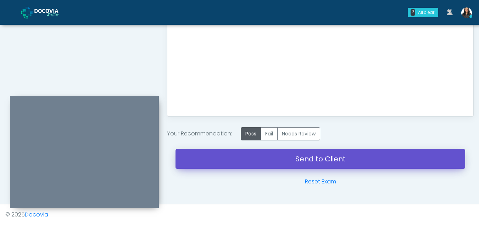
click at [330, 159] on link "Send to Client" at bounding box center [321, 159] width 290 height 20
